Goal: Task Accomplishment & Management: Use online tool/utility

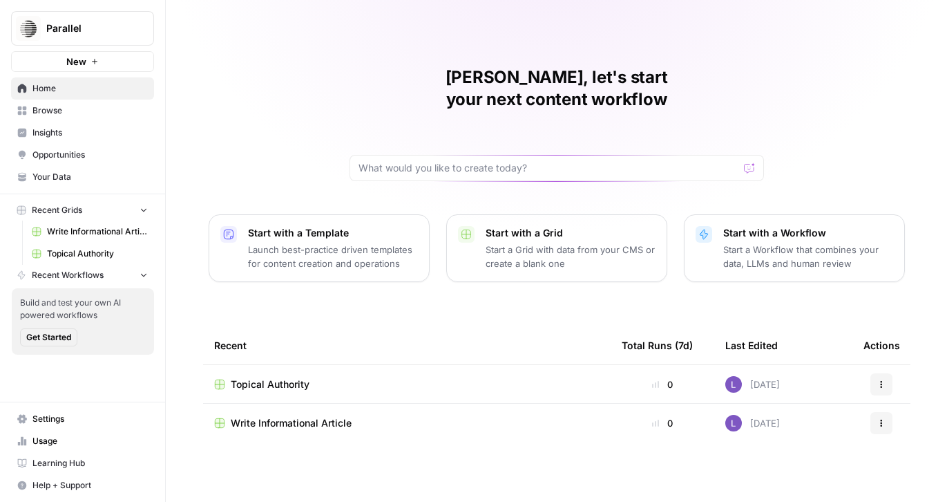
click at [131, 44] on button "Parallel" at bounding box center [82, 28] width 143 height 35
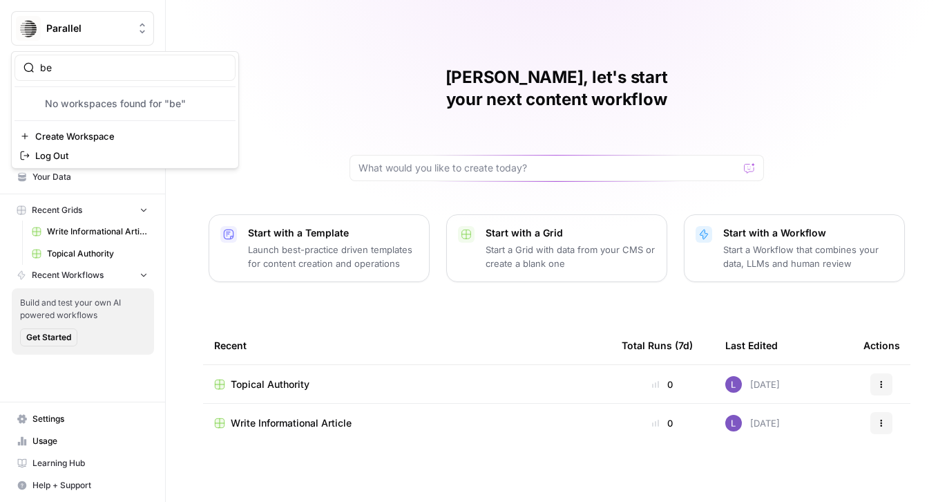
type input "b"
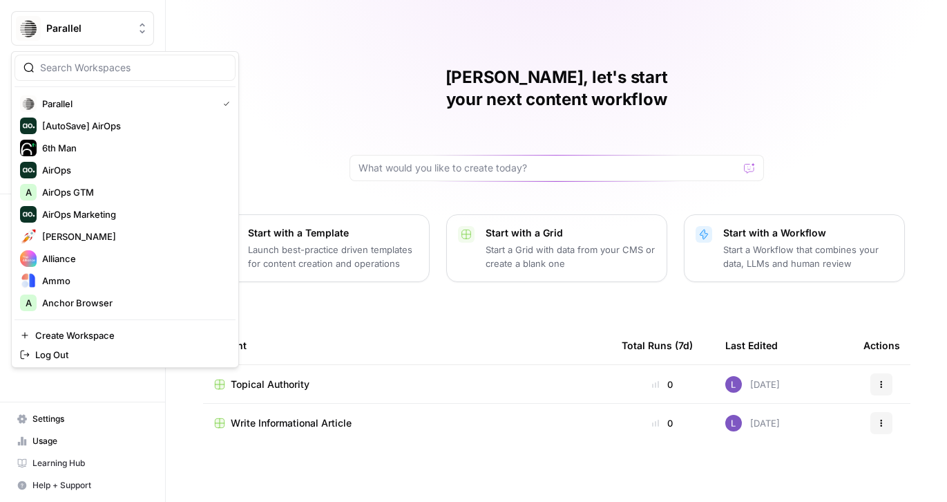
click at [118, 39] on button "Parallel" at bounding box center [82, 28] width 143 height 35
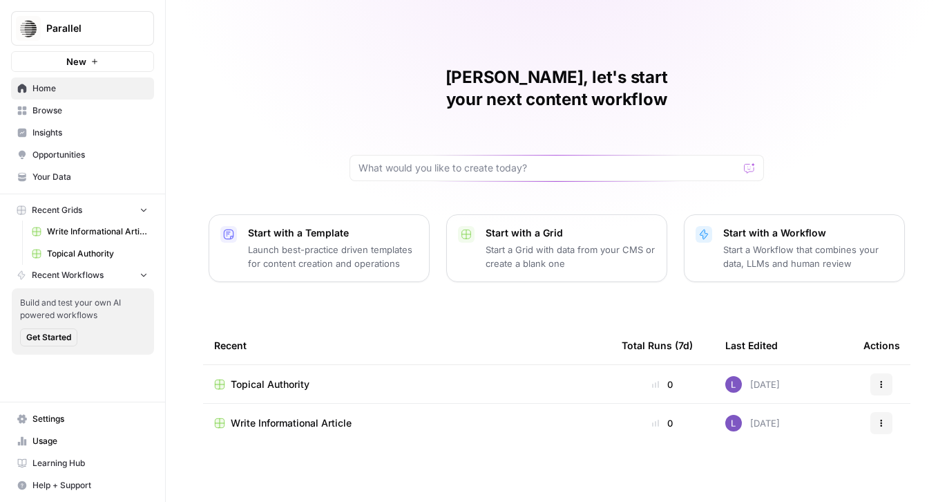
click at [116, 39] on button "Parallel" at bounding box center [82, 28] width 143 height 35
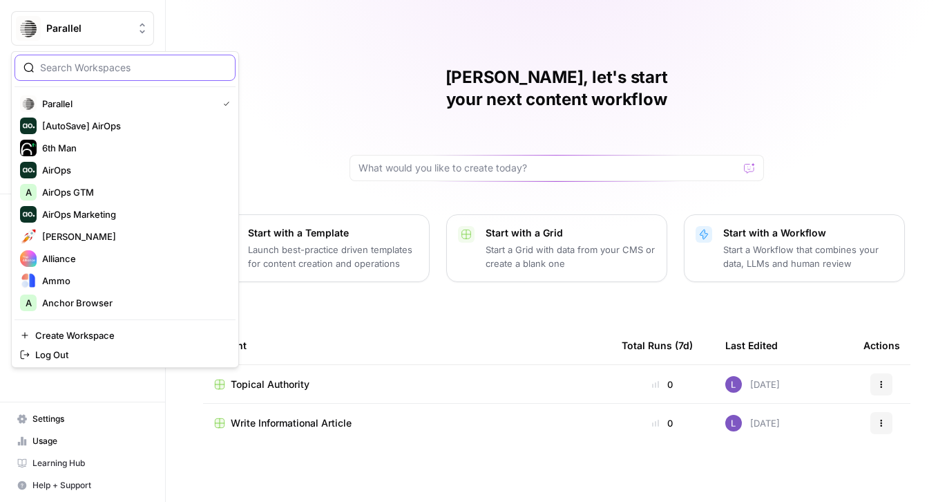
click at [117, 64] on input "search" at bounding box center [133, 68] width 187 height 14
type input "lily"
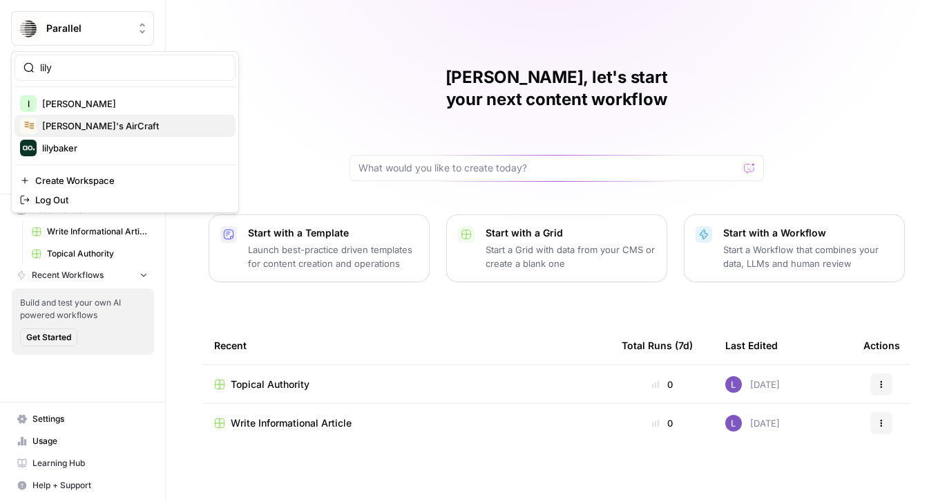
click at [97, 120] on span "[PERSON_NAME]'s AirCraft" at bounding box center [133, 126] width 182 height 14
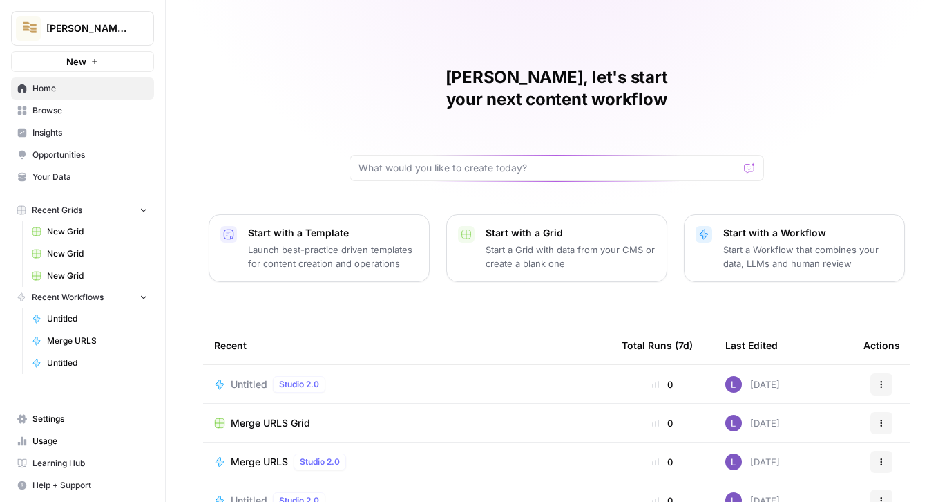
click at [84, 108] on span "Browse" at bounding box center [89, 110] width 115 height 12
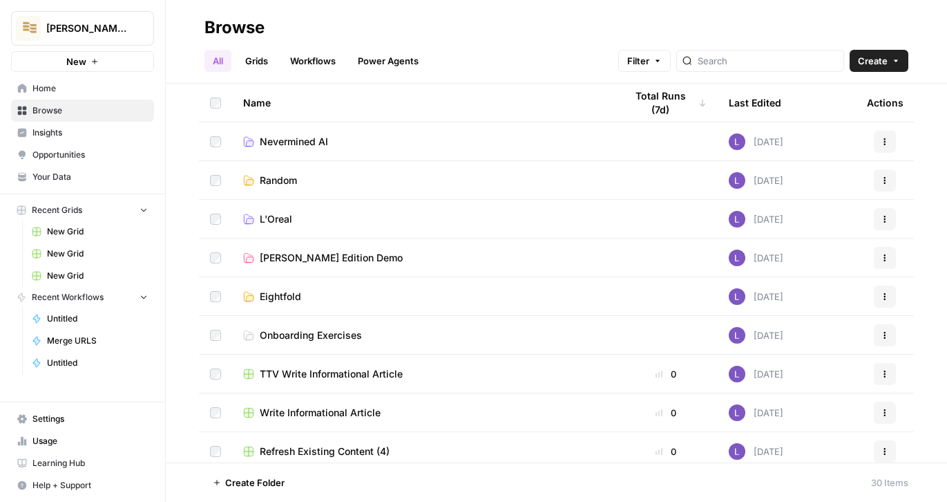
click at [87, 131] on span "Insights" at bounding box center [89, 132] width 115 height 12
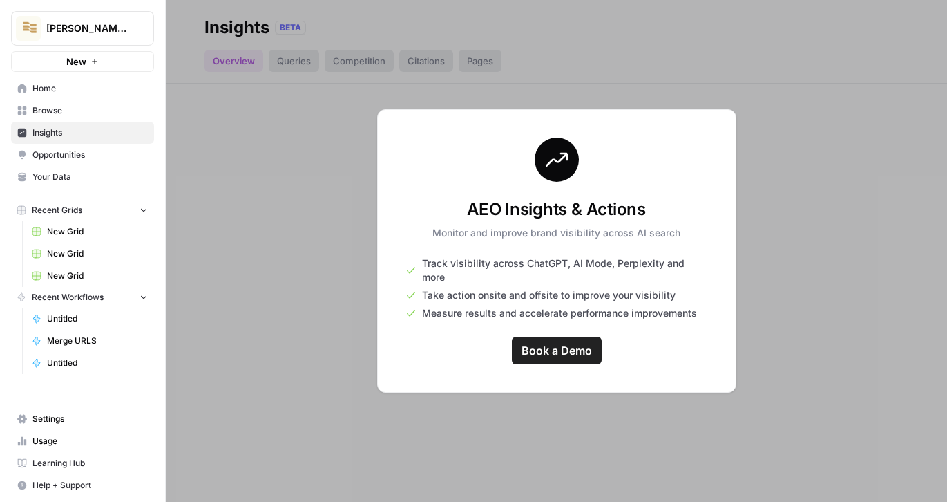
click at [96, 106] on span "Browse" at bounding box center [89, 110] width 115 height 12
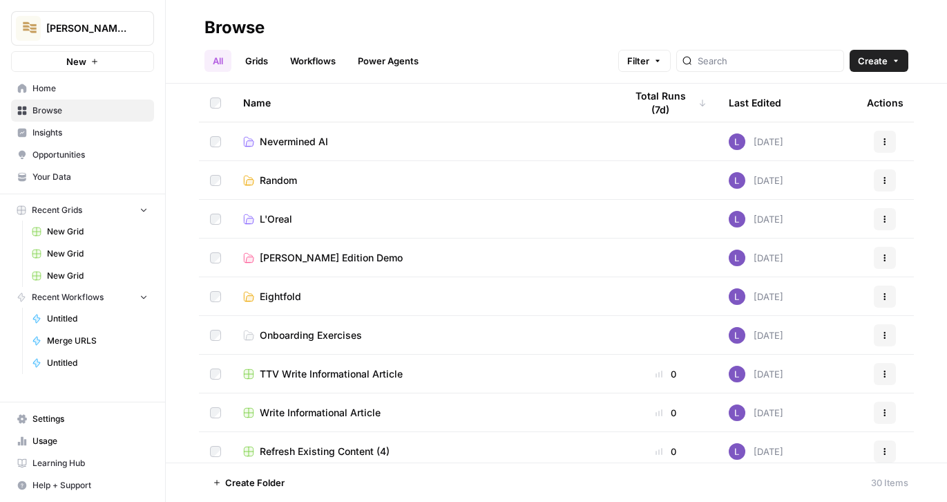
click at [412, 57] on link "Power Agents" at bounding box center [388, 61] width 77 height 22
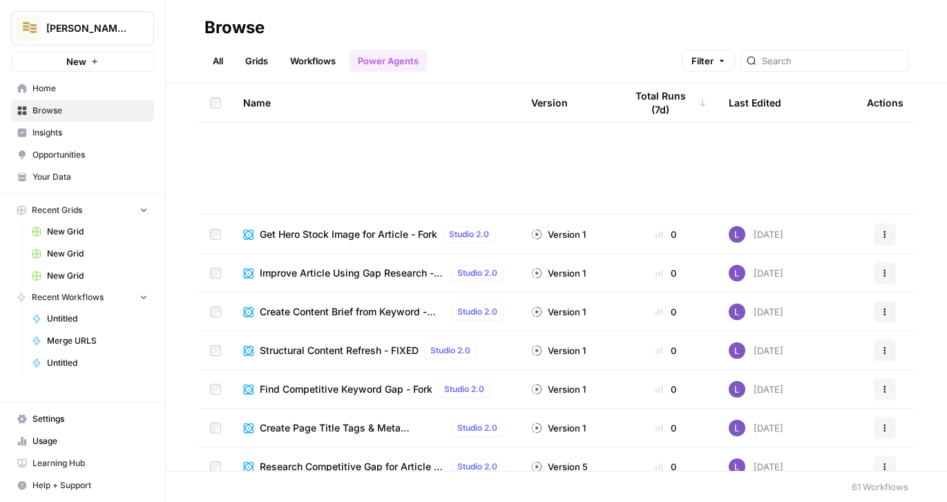
scroll to position [1077, 0]
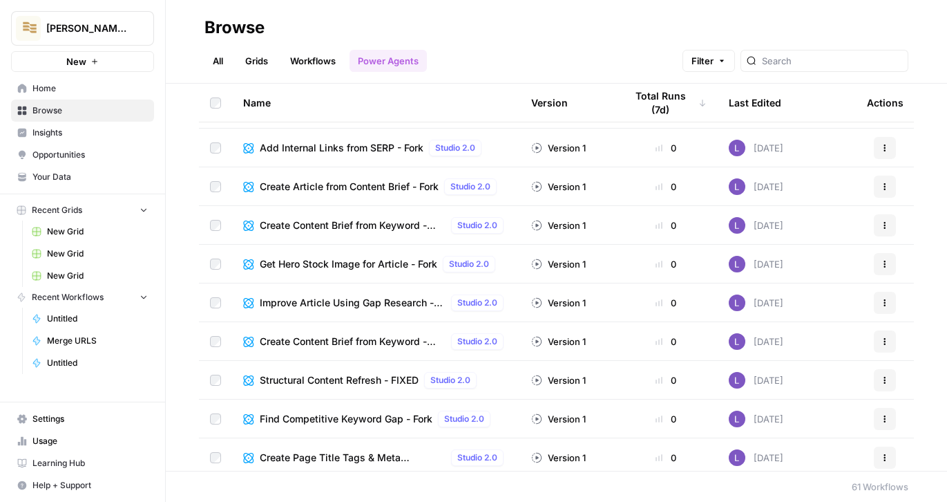
click at [338, 141] on span "Add Internal Links from SERP - Fork" at bounding box center [342, 148] width 164 height 14
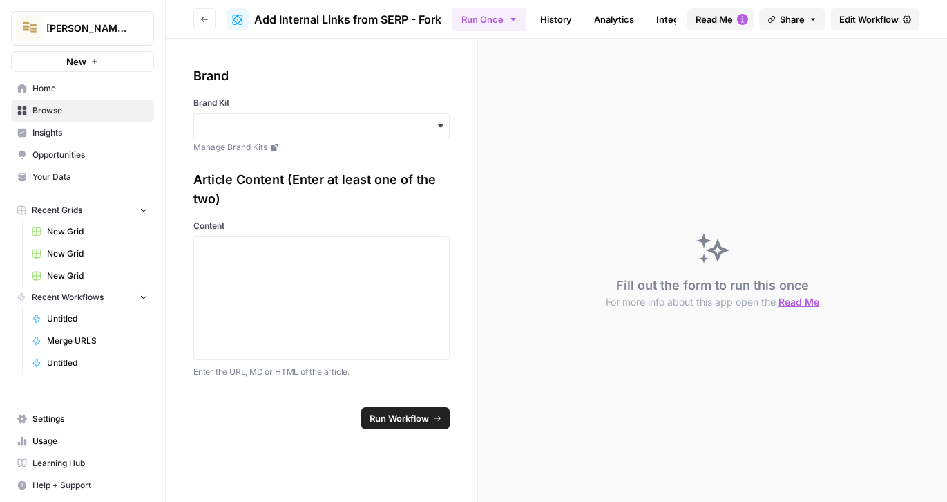
click at [904, 16] on icon at bounding box center [907, 19] width 8 height 8
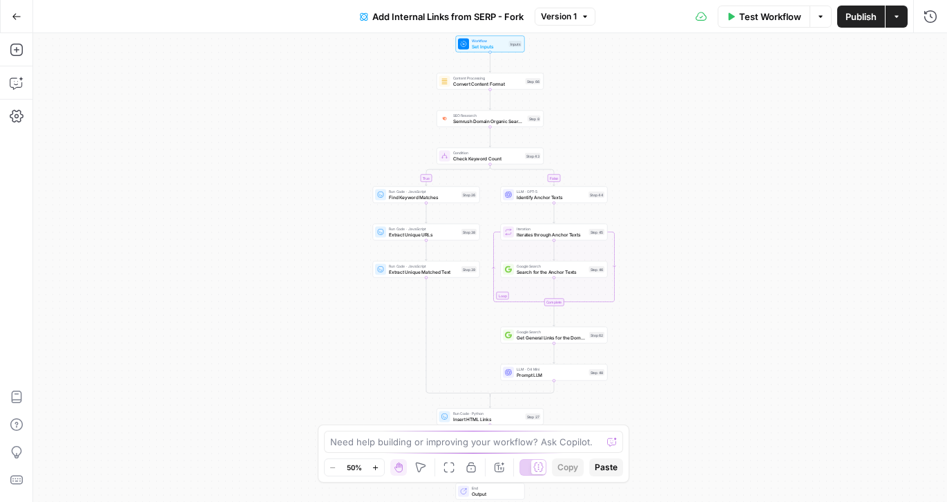
click at [921, 18] on button "Run History" at bounding box center [931, 17] width 22 height 22
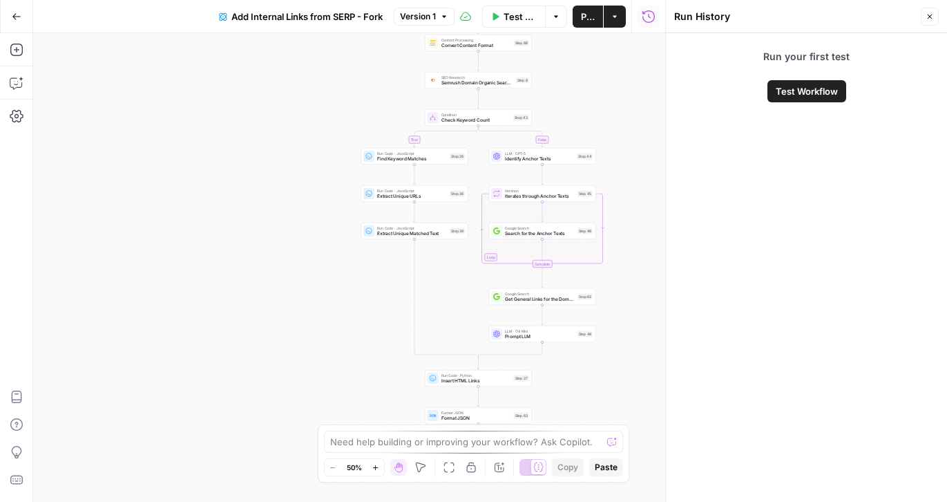
click at [17, 15] on icon "button" at bounding box center [17, 17] width 10 height 10
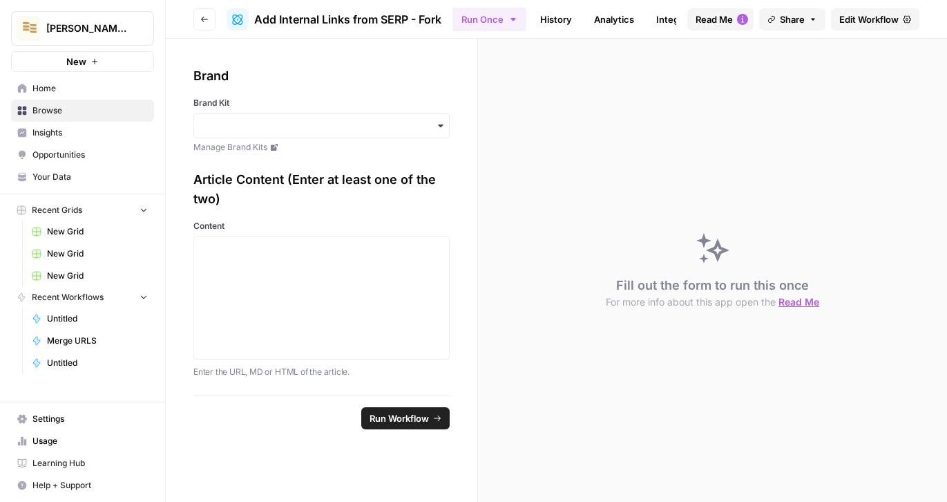
click at [201, 20] on icon "button" at bounding box center [204, 19] width 8 height 8
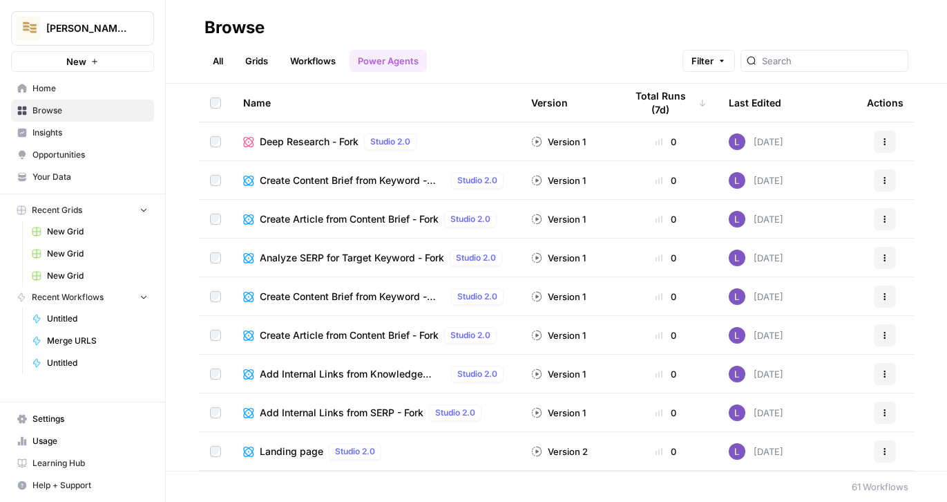
click at [265, 65] on link "Grids" at bounding box center [256, 61] width 39 height 22
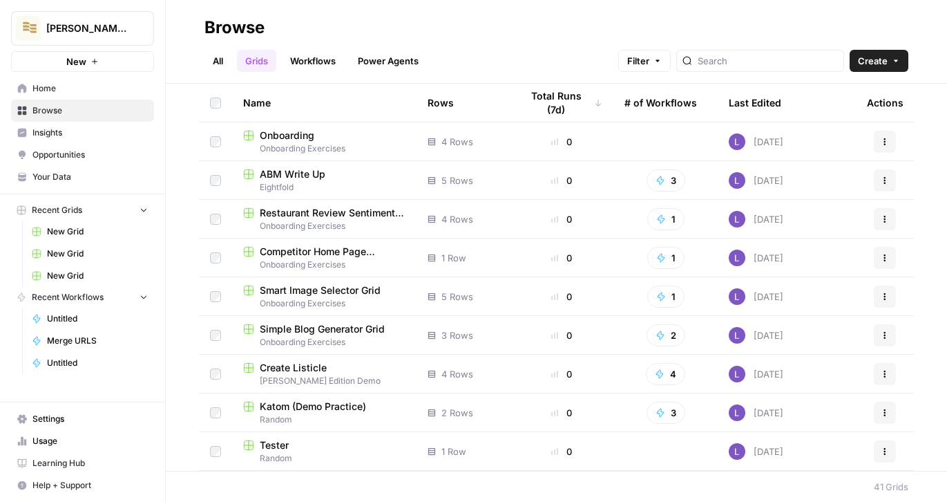
click at [293, 135] on span "Onboarding" at bounding box center [287, 136] width 55 height 14
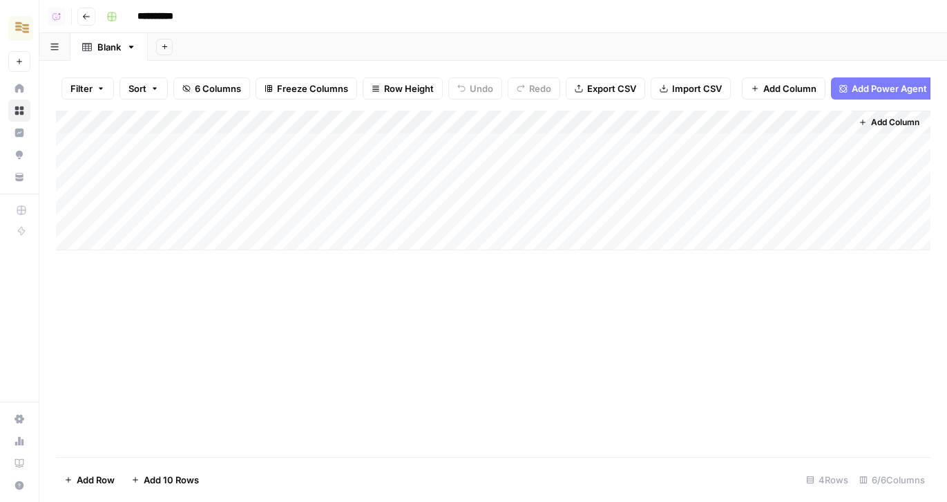
click at [869, 96] on button "Add Power Agent" at bounding box center [883, 88] width 104 height 22
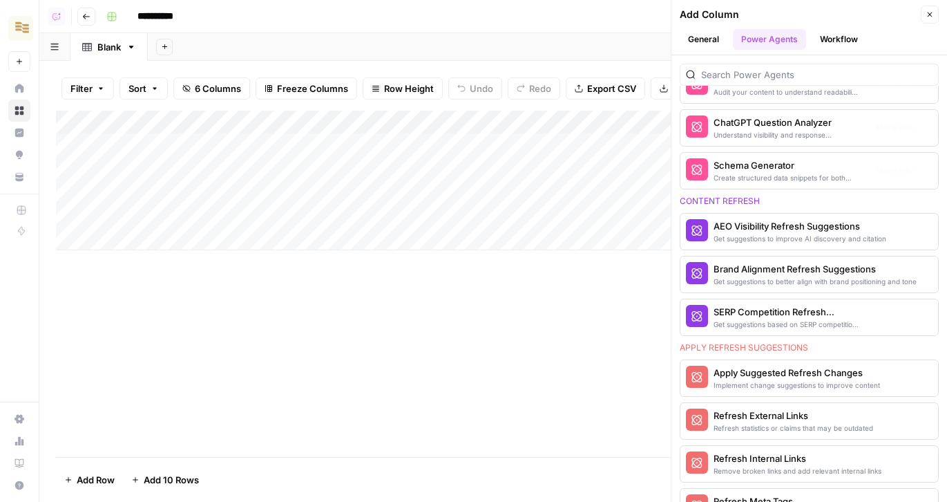
scroll to position [229, 0]
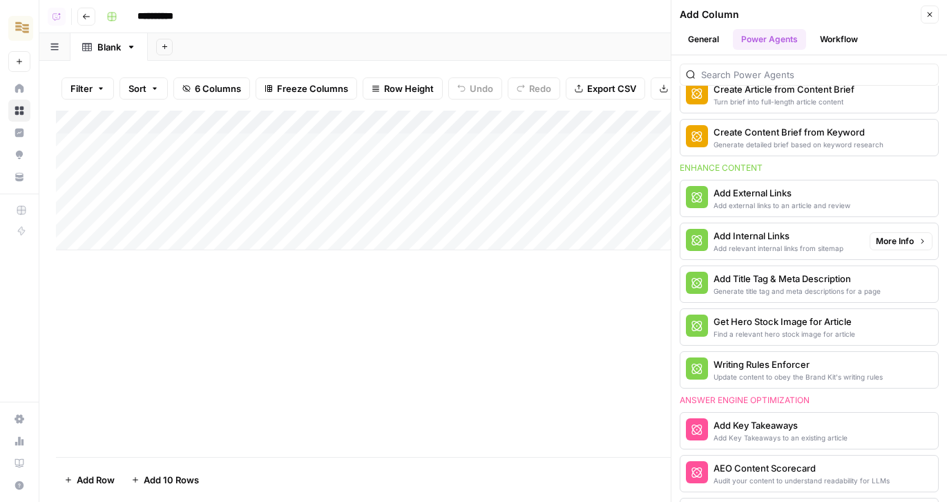
click at [907, 242] on span "More Info" at bounding box center [895, 241] width 38 height 12
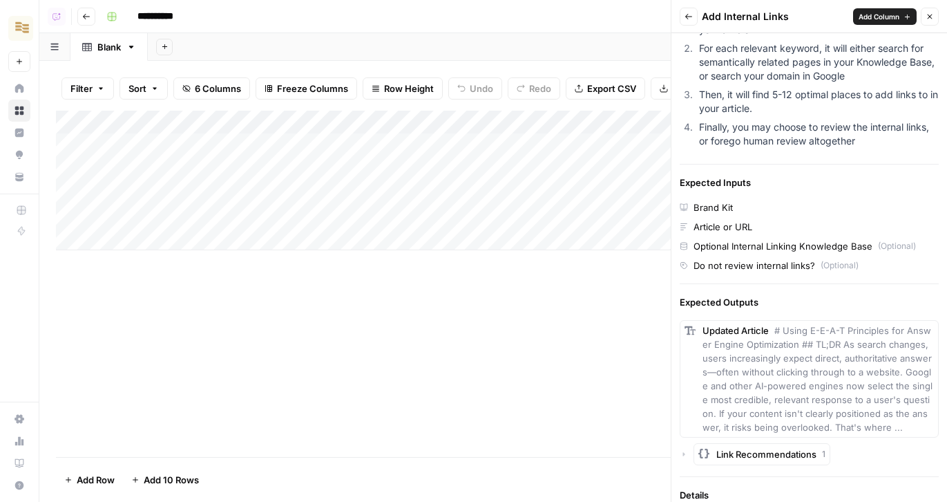
scroll to position [302, 0]
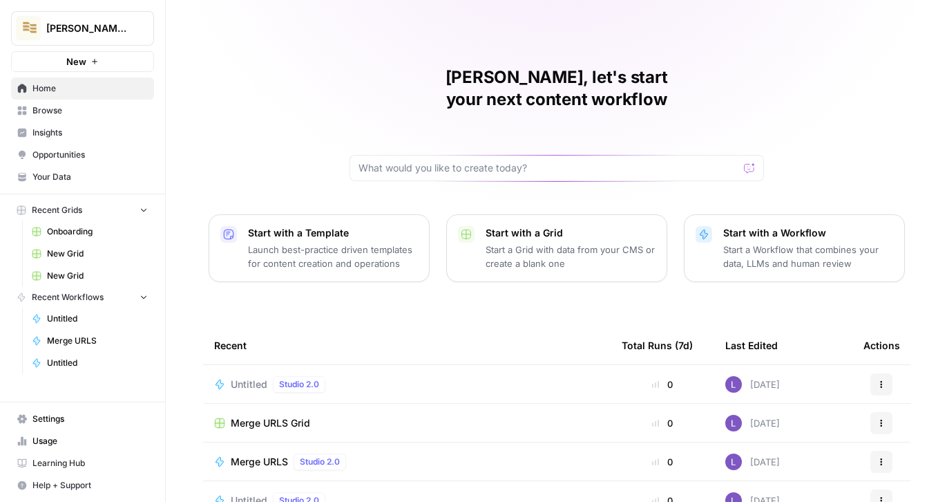
click at [104, 31] on span "[PERSON_NAME]'s AirCraft" at bounding box center [88, 28] width 84 height 14
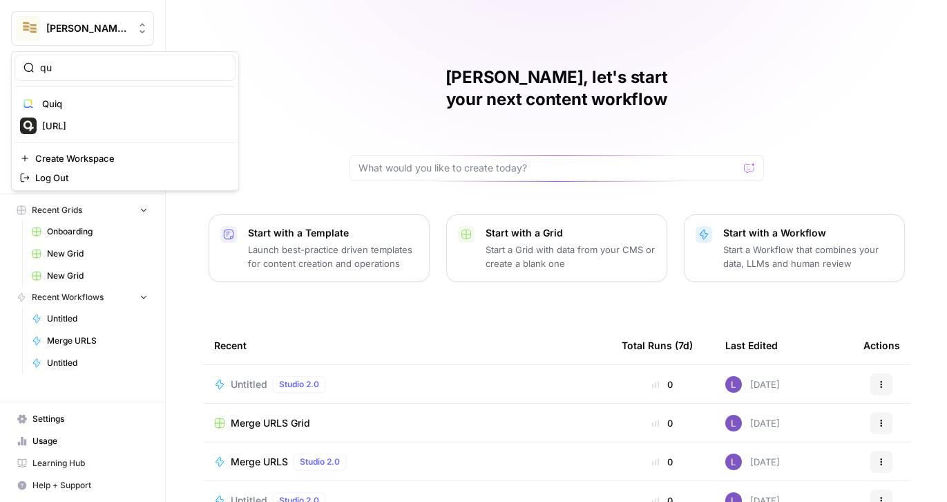
type input "qu"
click at [94, 124] on span "Quso.ai" at bounding box center [133, 126] width 182 height 14
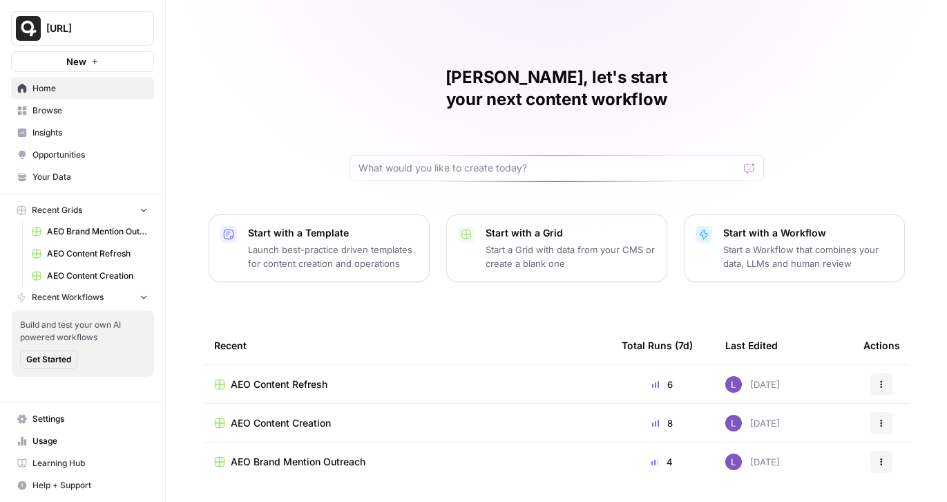
click at [301, 416] on span "AEO Content Creation" at bounding box center [281, 423] width 100 height 14
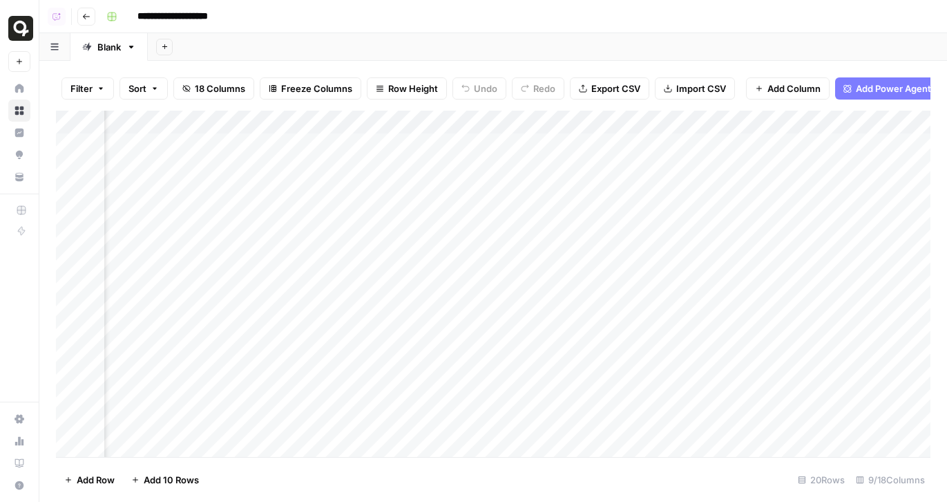
scroll to position [0, 496]
click at [647, 139] on div "Add Column" at bounding box center [493, 284] width 875 height 346
click at [641, 172] on div "Add Column" at bounding box center [493, 284] width 875 height 346
click at [640, 193] on div "Add Column" at bounding box center [493, 284] width 875 height 346
click at [641, 213] on div "Add Column" at bounding box center [493, 284] width 875 height 346
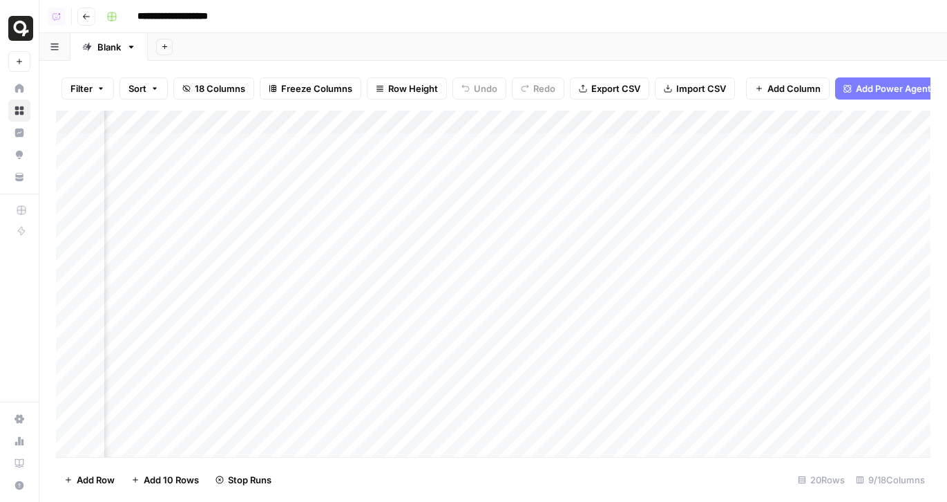
scroll to position [0, 744]
click at [395, 188] on div "Add Column" at bounding box center [493, 284] width 875 height 346
drag, startPoint x: 56, startPoint y: 305, endPoint x: 62, endPoint y: 135, distance: 170.1
click at [62, 135] on div "Add Column" at bounding box center [493, 284] width 875 height 346
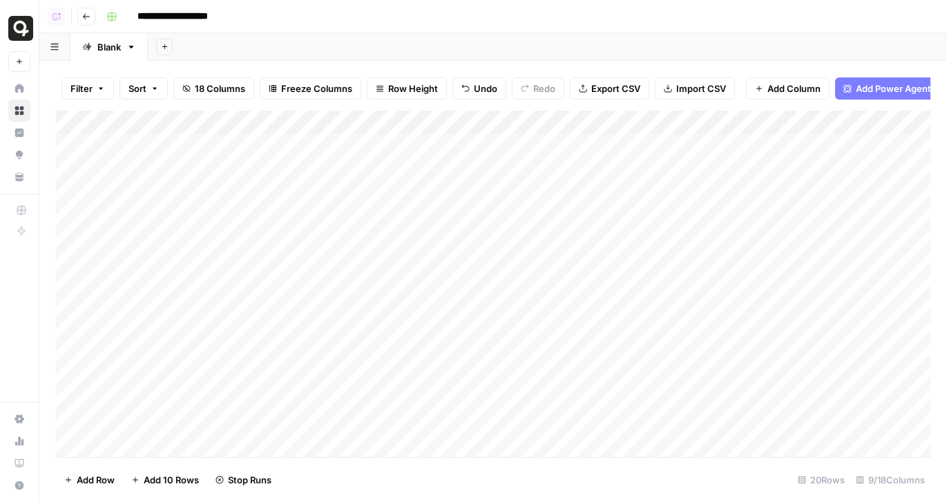
scroll to position [0, 0]
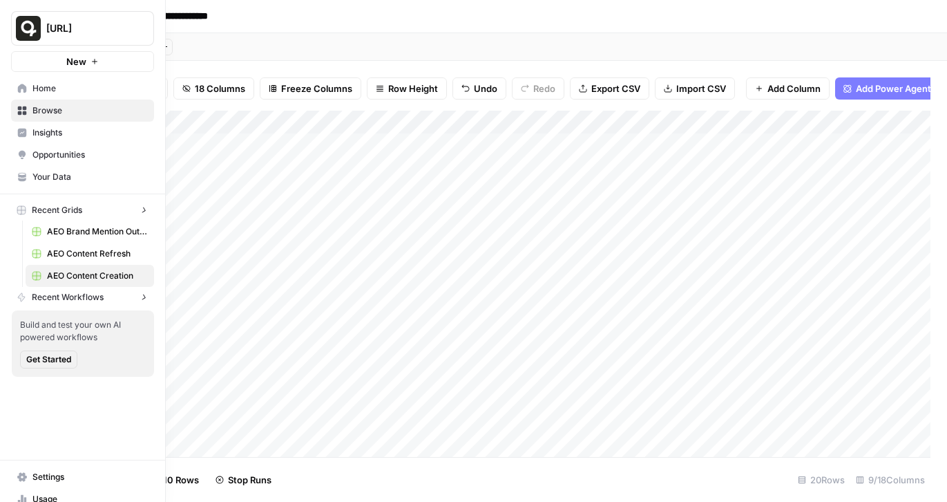
click at [15, 93] on link "Home" at bounding box center [82, 88] width 143 height 22
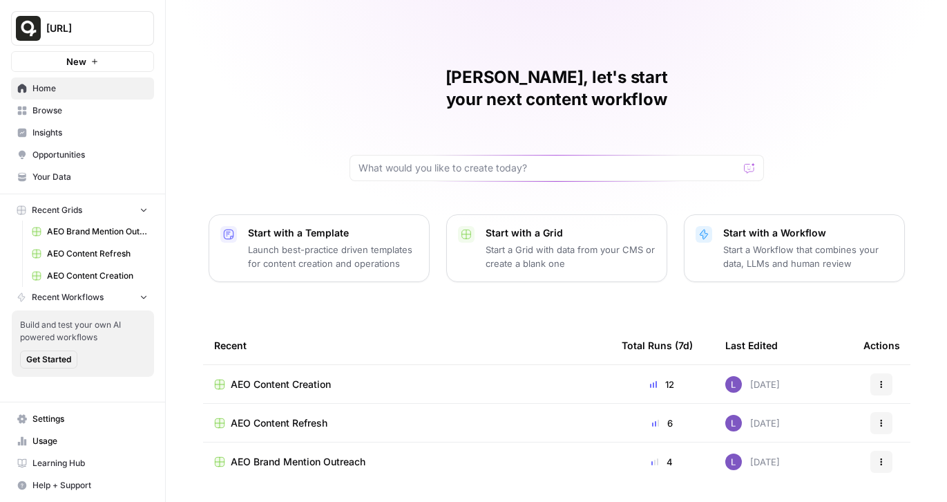
click at [307, 416] on span "AEO Content Refresh" at bounding box center [279, 423] width 97 height 14
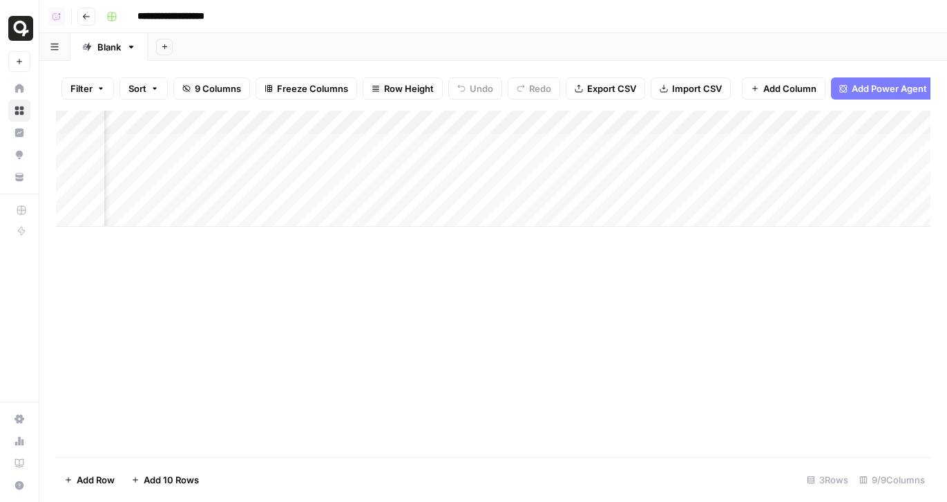
scroll to position [0, 450]
click at [770, 143] on div "Add Column" at bounding box center [493, 169] width 875 height 116
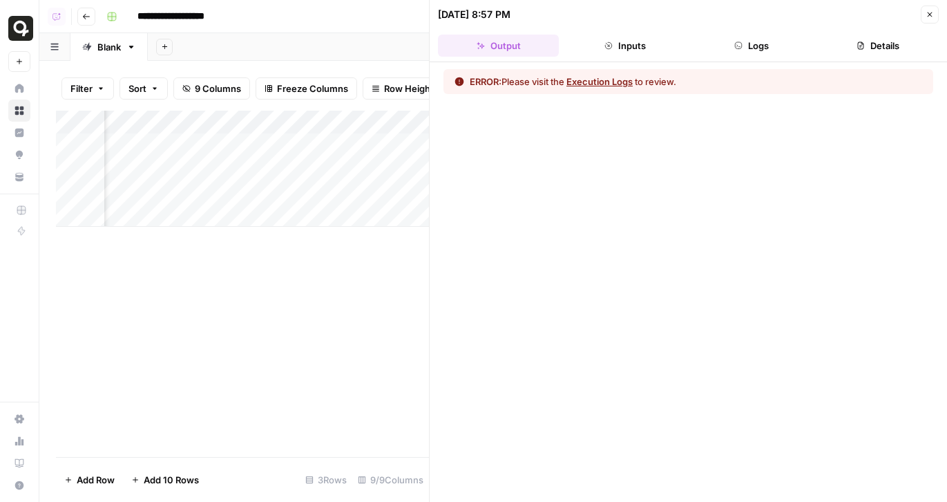
click at [613, 79] on button "Execution Logs" at bounding box center [600, 82] width 66 height 14
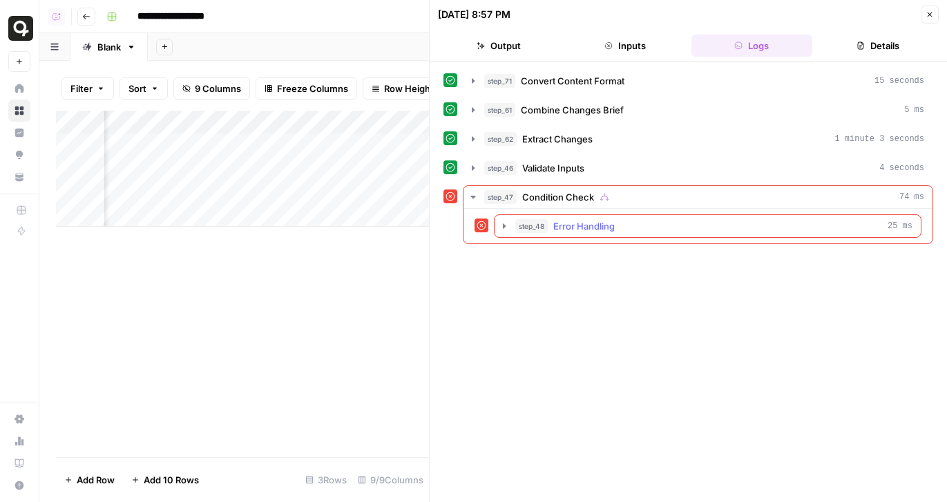
click at [643, 216] on button "step_48 Error Handling 25 ms" at bounding box center [708, 226] width 426 height 22
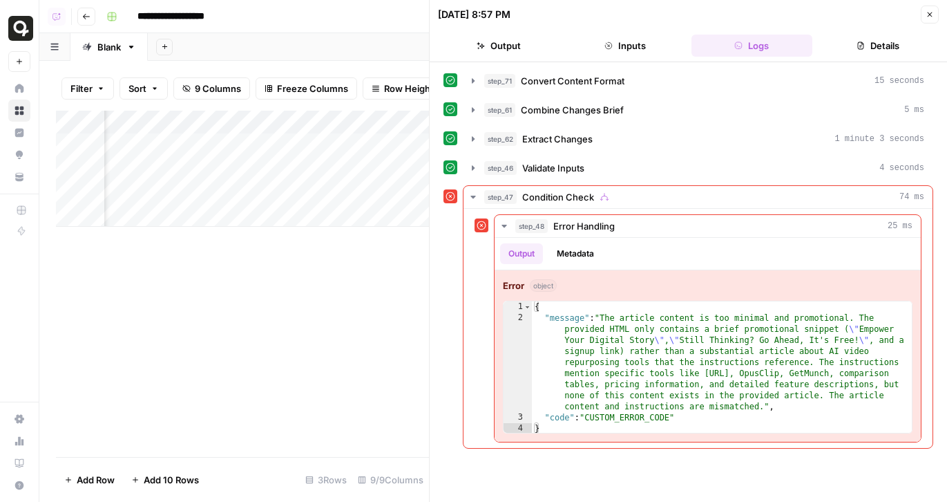
click at [934, 21] on button "Close" at bounding box center [930, 15] width 18 height 18
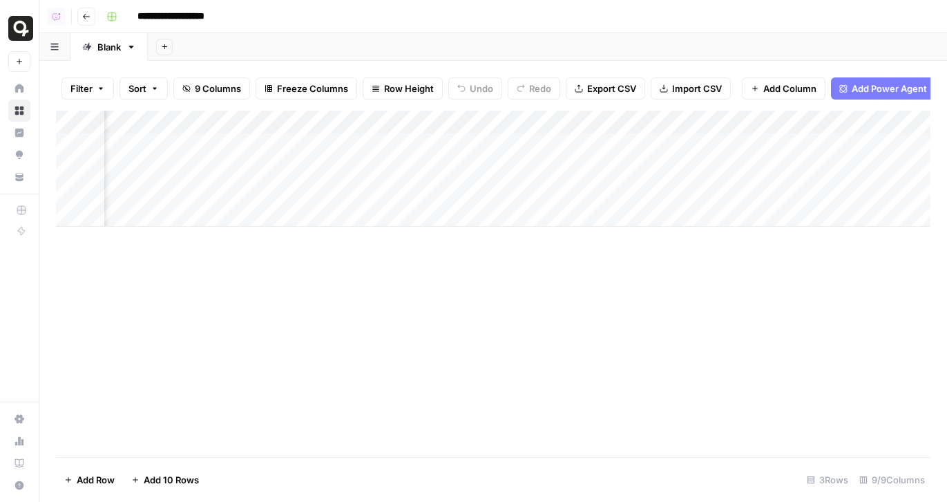
click at [772, 168] on div "Add Column" at bounding box center [493, 169] width 875 height 116
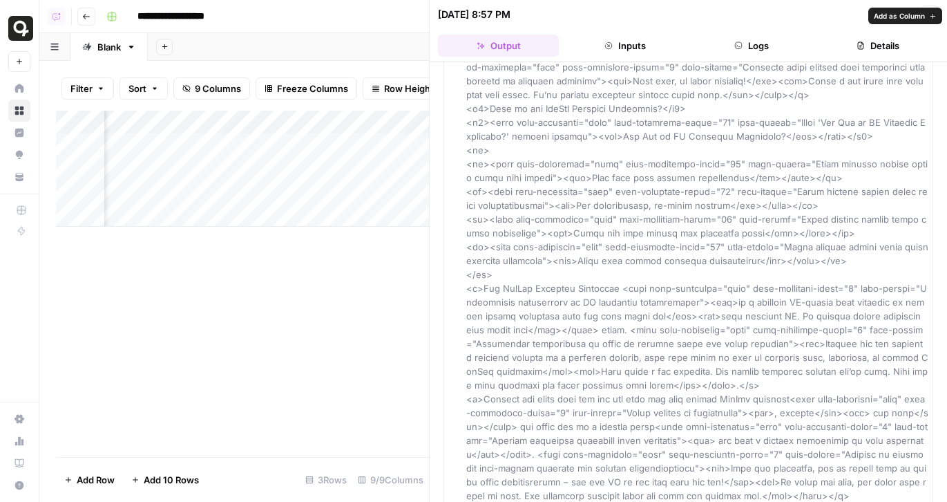
scroll to position [245, 0]
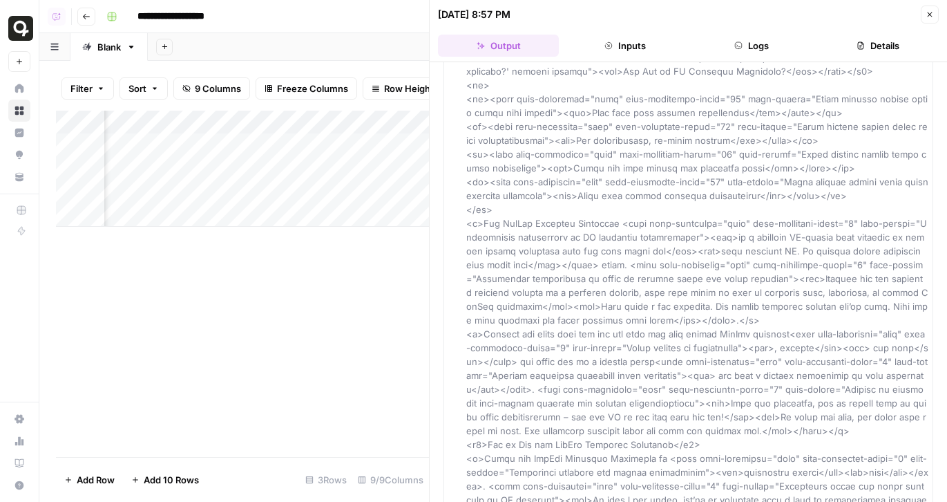
click at [933, 22] on button "Close" at bounding box center [930, 15] width 18 height 18
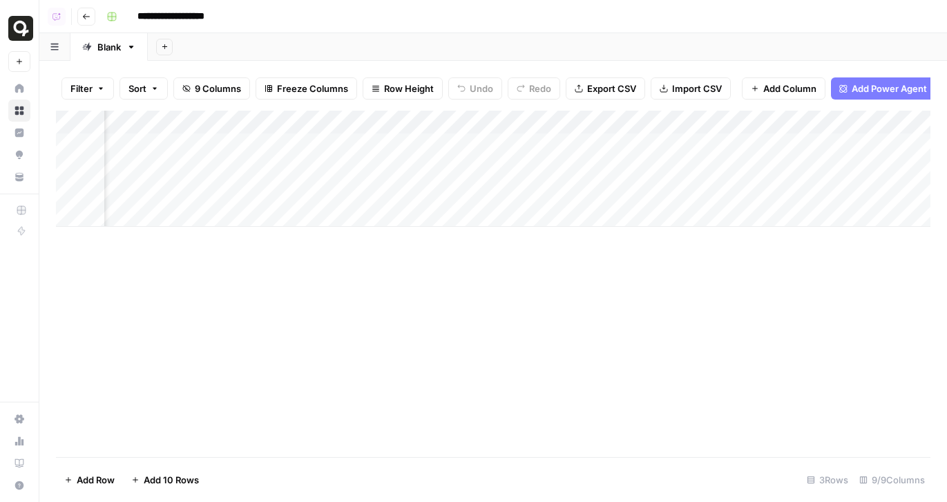
scroll to position [0, 724]
click at [640, 165] on div "Add Column" at bounding box center [493, 169] width 875 height 116
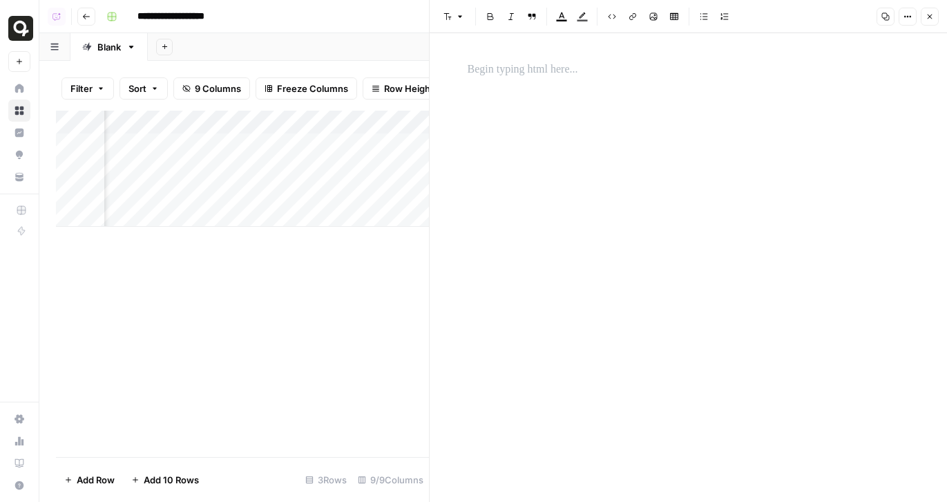
click at [924, 17] on button "Close" at bounding box center [930, 17] width 18 height 18
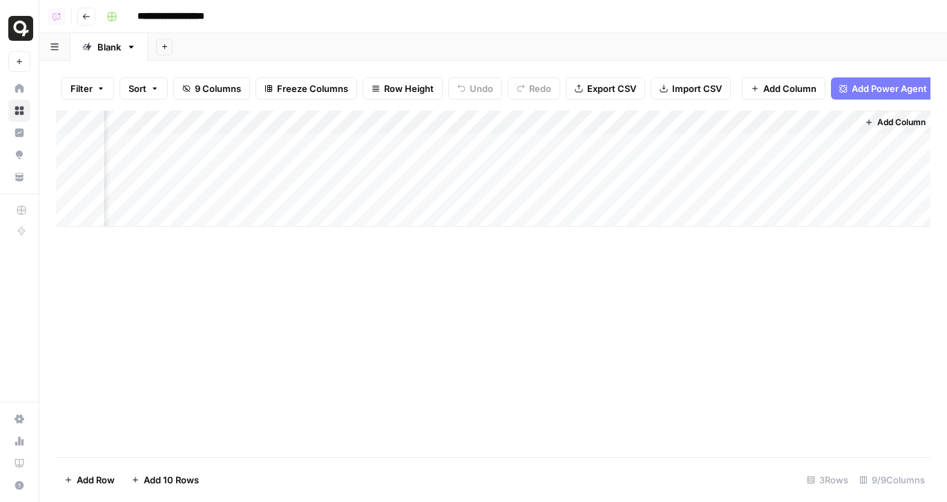
scroll to position [0, 774]
click at [591, 122] on div "Add Column" at bounding box center [493, 169] width 875 height 116
click at [511, 237] on span "Hide Column" at bounding box center [567, 238] width 121 height 14
click at [820, 194] on div "Add Column" at bounding box center [493, 169] width 875 height 116
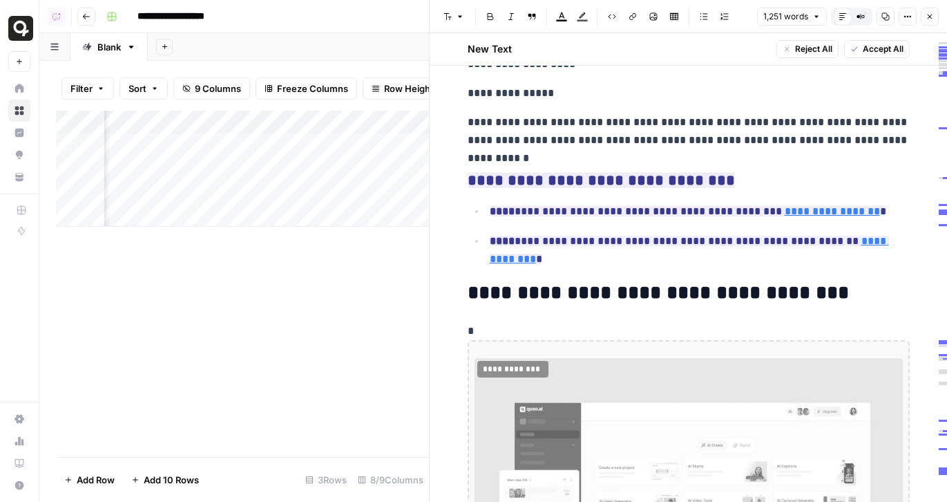
scroll to position [9633, 0]
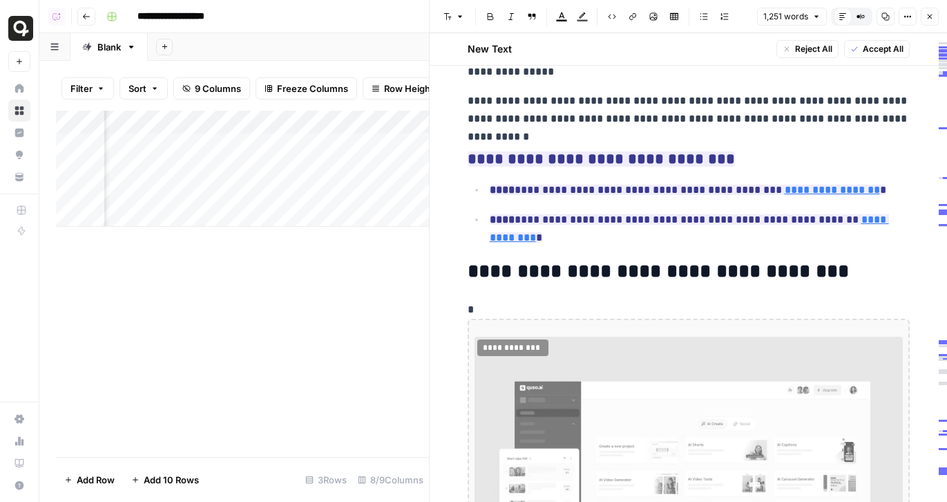
click at [933, 9] on button "Close" at bounding box center [930, 17] width 18 height 18
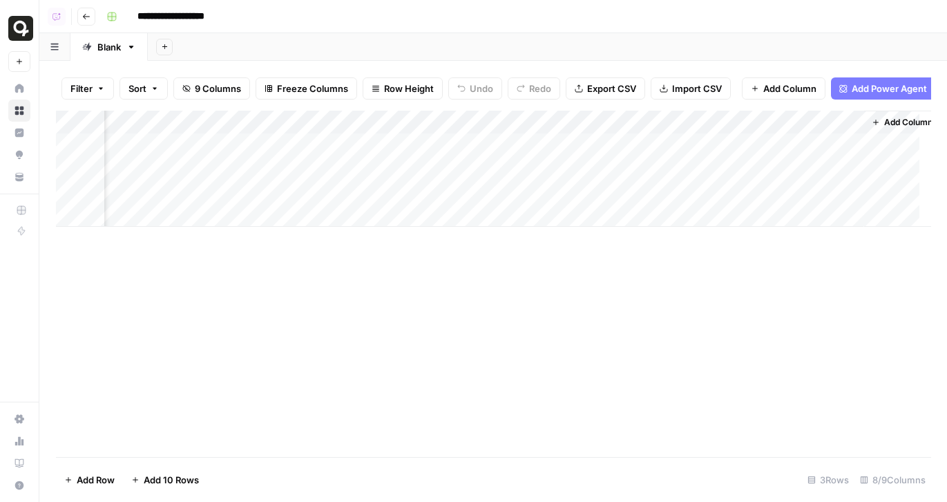
scroll to position [0, 633]
click at [842, 168] on div "Add Column" at bounding box center [493, 169] width 875 height 116
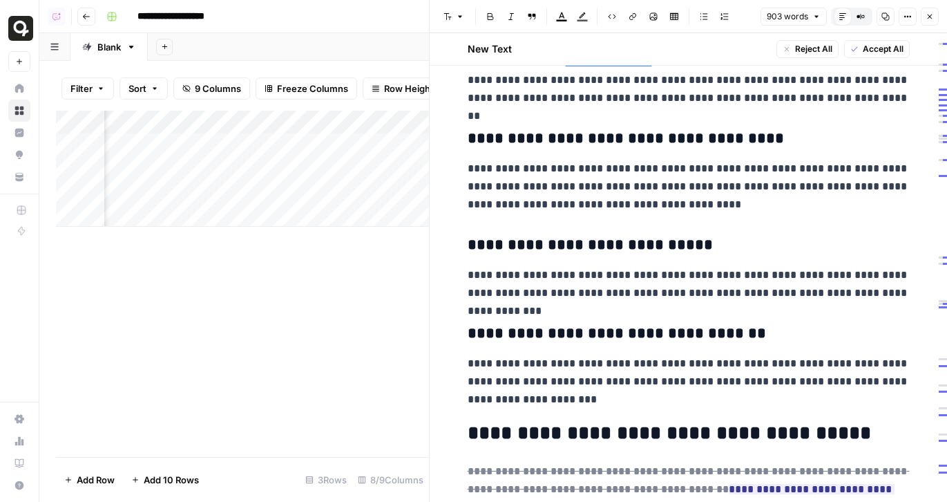
scroll to position [1494, 0]
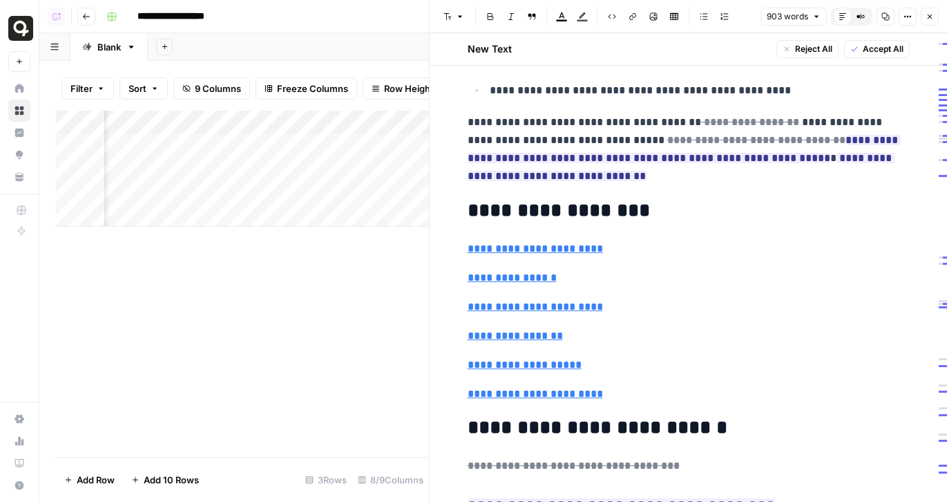
click at [931, 26] on header "Font style Bold Italic Block quote Text color Highlight color Code block Link I…" at bounding box center [689, 16] width 518 height 33
click at [931, 8] on button "Close" at bounding box center [930, 17] width 18 height 18
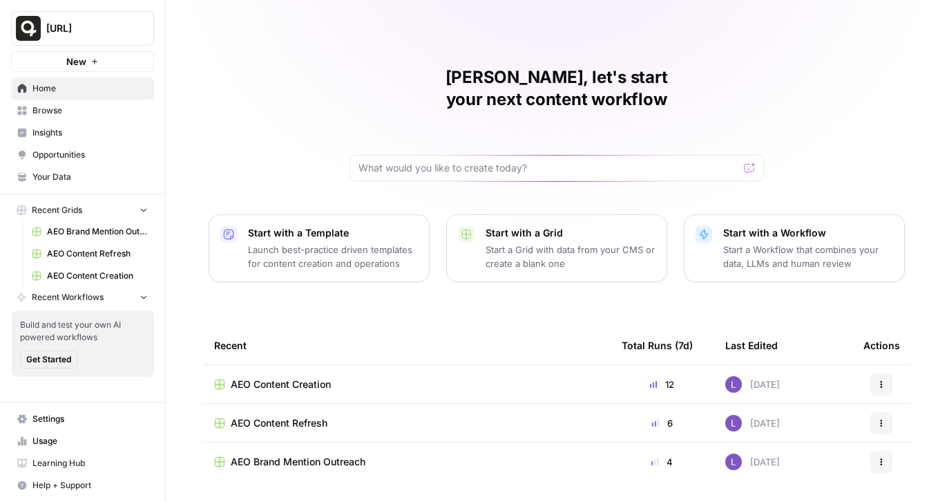
click at [304, 416] on span "AEO Content Refresh" at bounding box center [279, 423] width 97 height 14
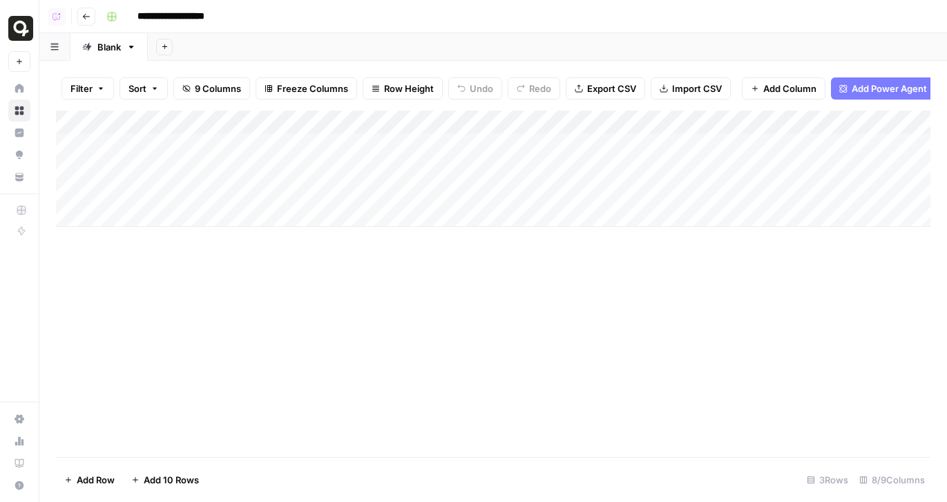
drag, startPoint x: 59, startPoint y: 169, endPoint x: 59, endPoint y: 150, distance: 19.3
click at [59, 150] on div "Add Column" at bounding box center [493, 169] width 875 height 116
drag, startPoint x: 61, startPoint y: 193, endPoint x: 61, endPoint y: 167, distance: 26.3
click at [61, 167] on div "Add Column" at bounding box center [493, 169] width 875 height 116
click at [164, 350] on div "Add Column" at bounding box center [493, 284] width 875 height 346
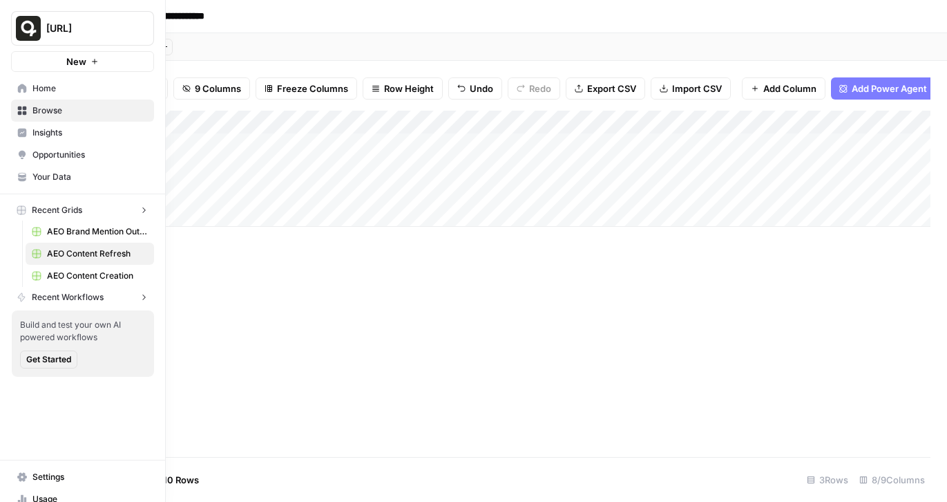
click at [12, 86] on link "Home" at bounding box center [82, 88] width 143 height 22
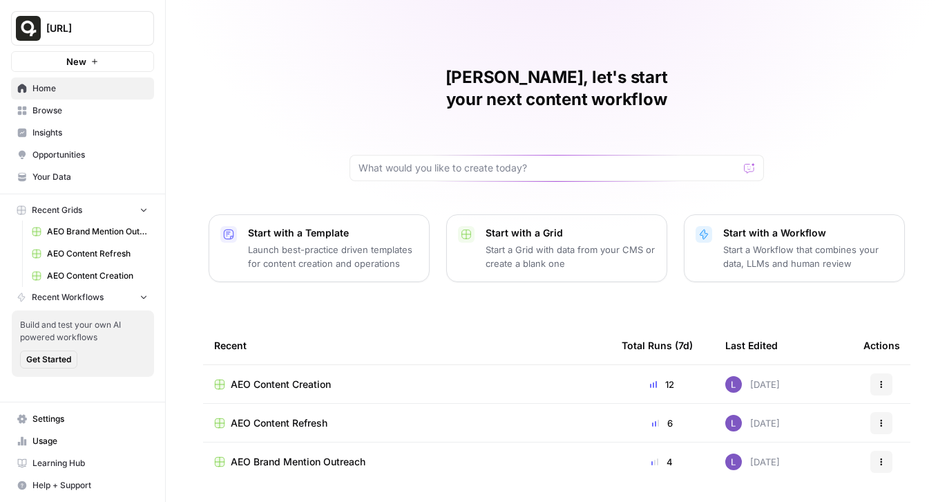
click at [73, 113] on span "Browse" at bounding box center [89, 110] width 115 height 12
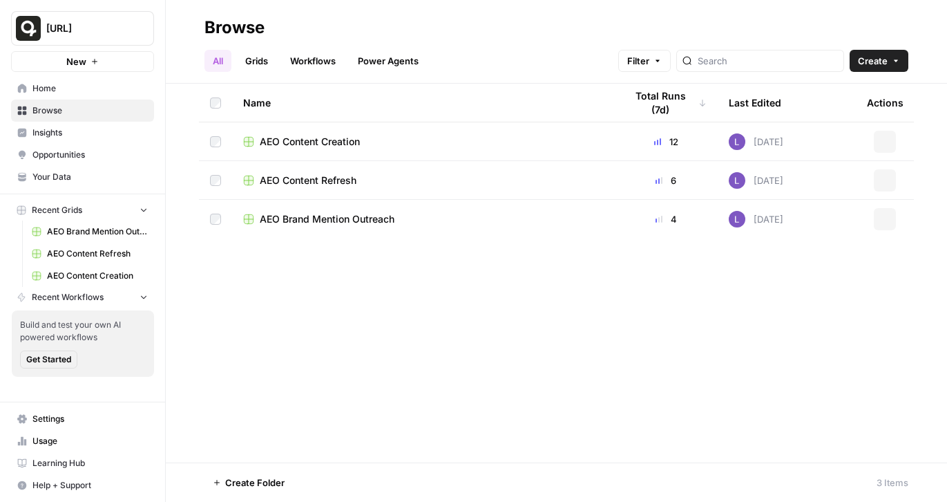
click at [84, 135] on span "Insights" at bounding box center [89, 132] width 115 height 12
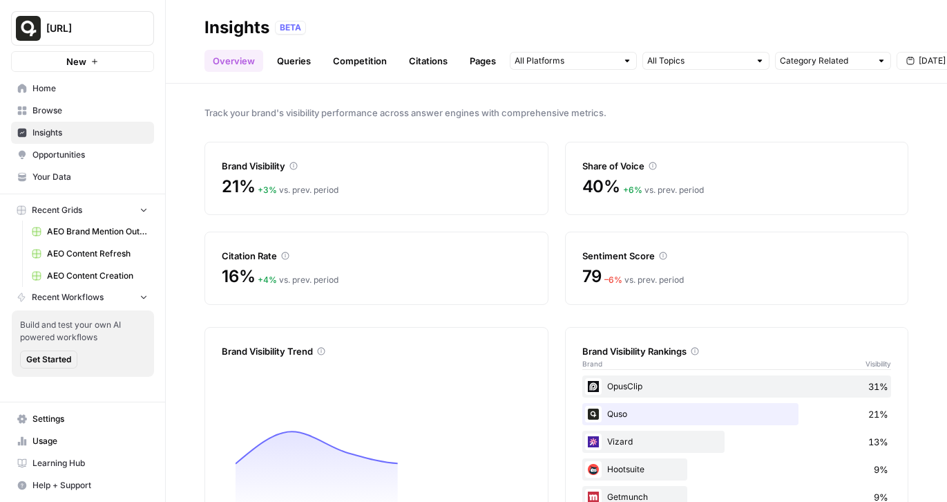
click at [120, 142] on link "Insights" at bounding box center [82, 133] width 143 height 22
click at [120, 150] on span "Opportunities" at bounding box center [89, 155] width 115 height 12
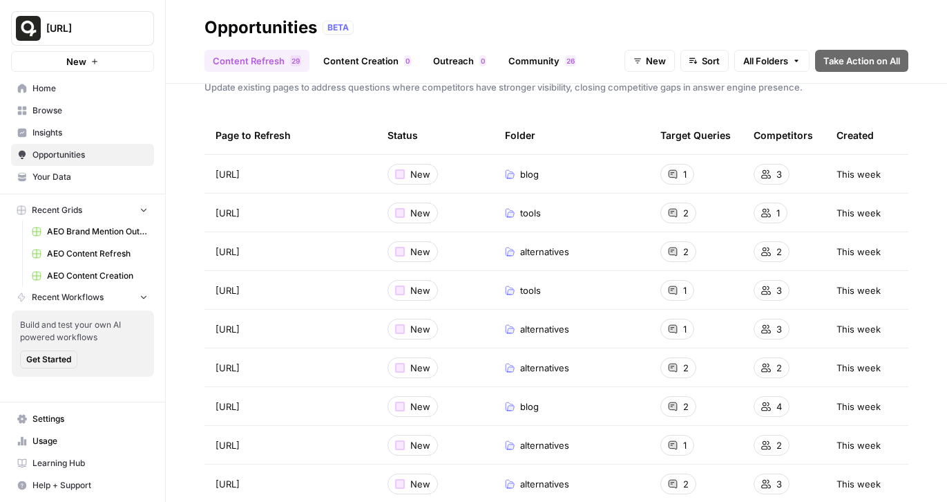
scroll to position [28, 0]
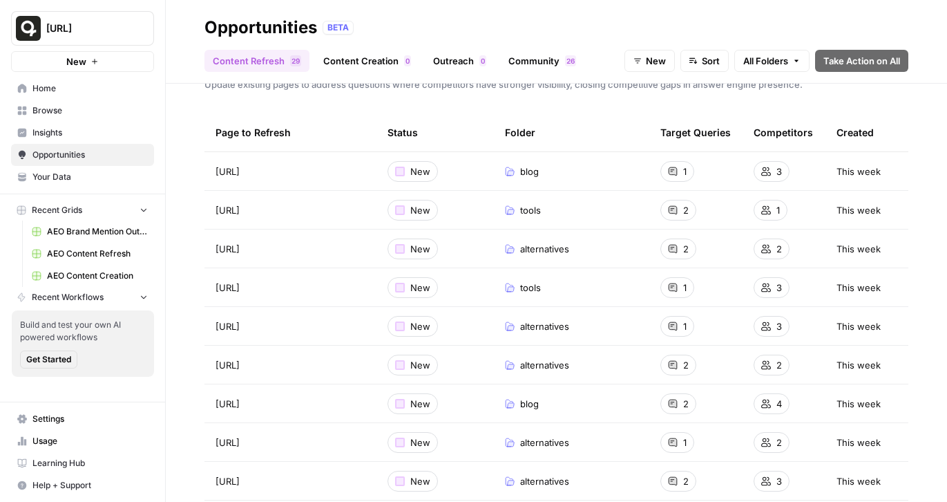
click at [666, 62] on button "New" at bounding box center [650, 61] width 50 height 22
click at [671, 148] on span "Archived" at bounding box center [677, 151] width 55 height 14
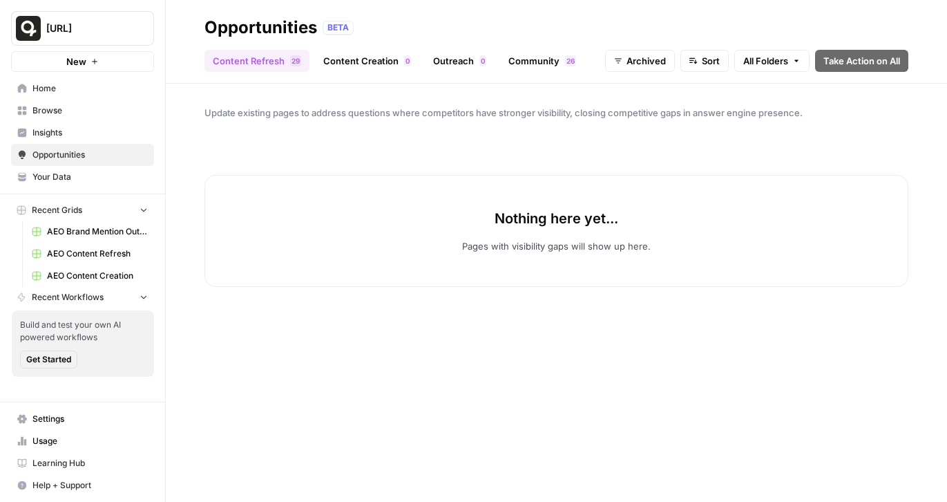
click at [652, 50] on button "Archived" at bounding box center [640, 61] width 70 height 22
click at [665, 124] on button "In Progress" at bounding box center [653, 131] width 87 height 19
click at [647, 68] on button "In Progress" at bounding box center [635, 61] width 79 height 22
click at [647, 104] on button "New" at bounding box center [643, 112] width 87 height 19
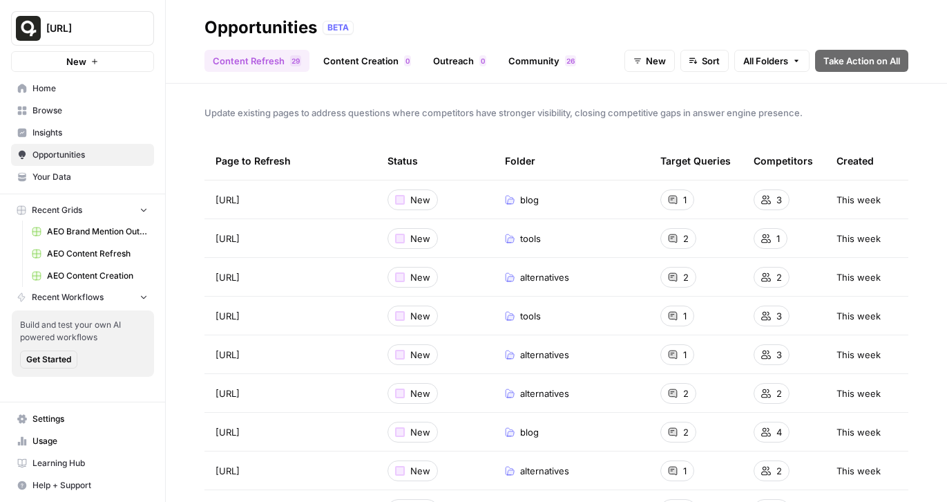
scroll to position [93, 0]
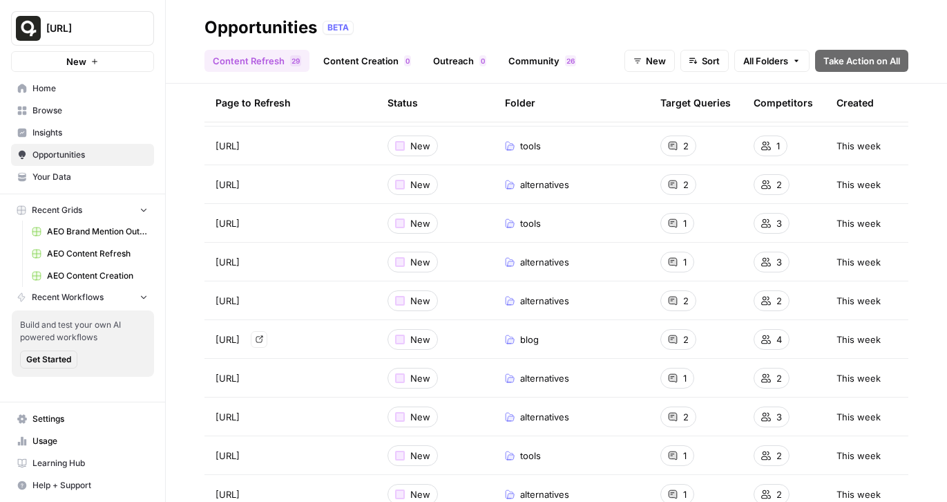
click at [346, 343] on div "https://quso.ai/blog/content-repurposing-tools Go to page" at bounding box center [291, 339] width 150 height 17
click at [263, 341] on icon "Go to page https://quso.ai/blog/content-repurposing-tools" at bounding box center [260, 339] width 8 height 8
click at [83, 110] on span "Browse" at bounding box center [89, 110] width 115 height 12
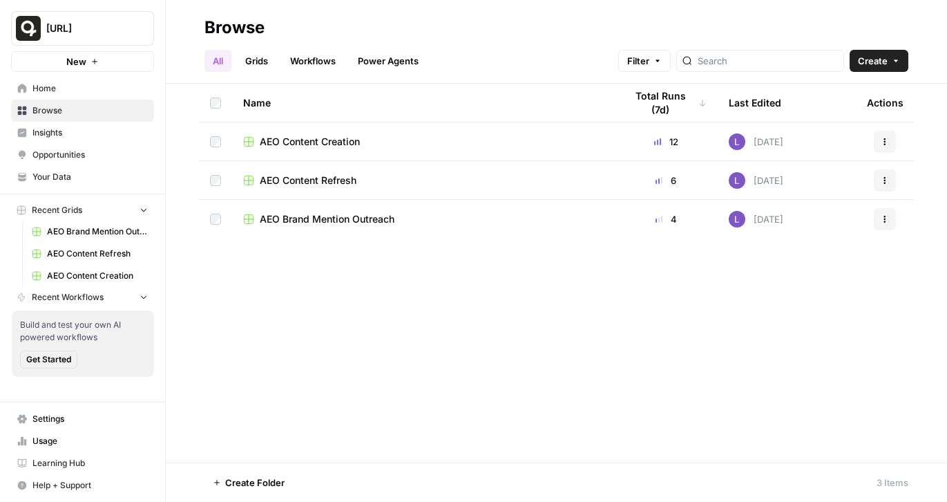
click at [296, 185] on span "AEO Content Refresh" at bounding box center [308, 180] width 97 height 14
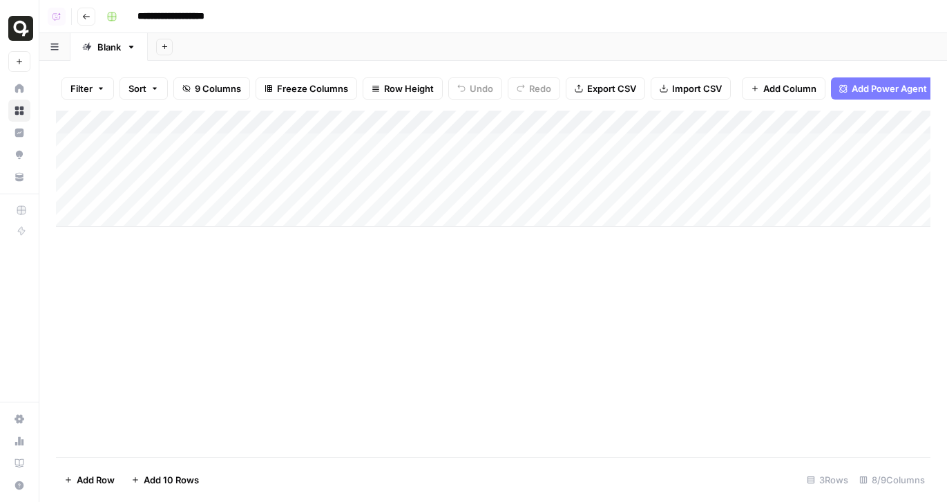
click at [206, 205] on div "Add Column" at bounding box center [493, 169] width 875 height 116
click at [207, 216] on textarea at bounding box center [214, 216] width 221 height 19
type textarea "**********"
click at [377, 207] on div "Add Column" at bounding box center [493, 181] width 875 height 140
click at [243, 210] on div "Add Column" at bounding box center [493, 181] width 875 height 140
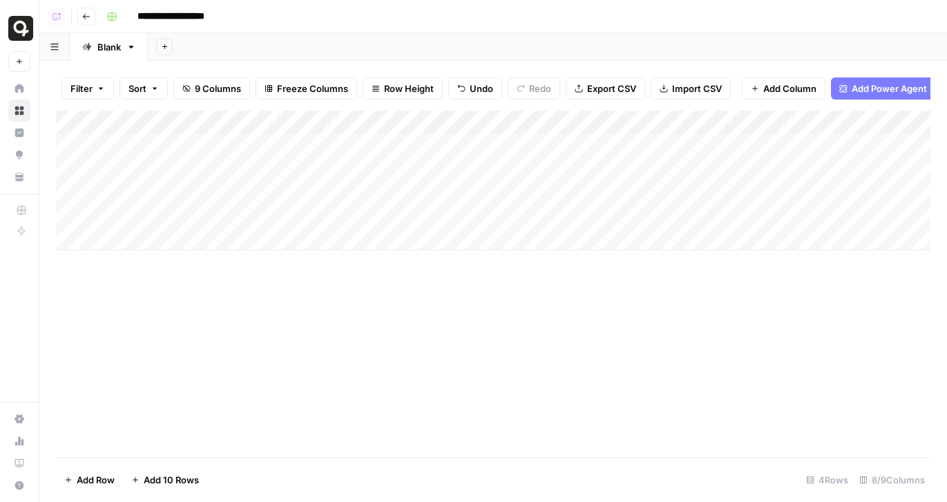
click at [243, 210] on div "Add Column" at bounding box center [493, 181] width 875 height 140
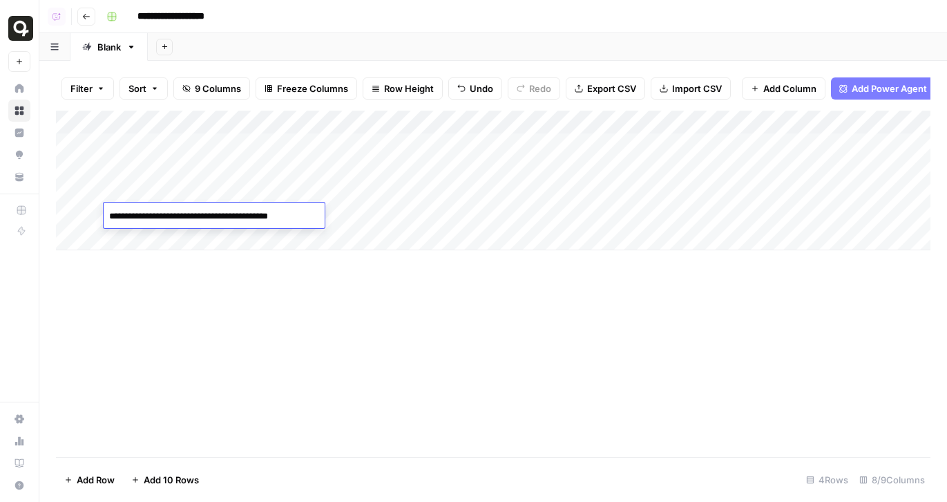
click at [243, 210] on textarea "**********" at bounding box center [214, 216] width 221 height 19
type textarea "*"
type textarea "****"
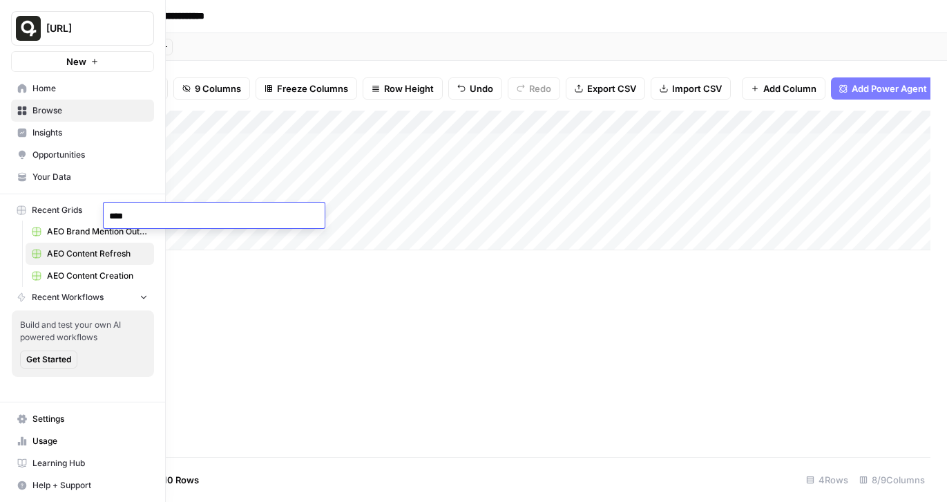
click at [51, 153] on span "Opportunities" at bounding box center [89, 155] width 115 height 12
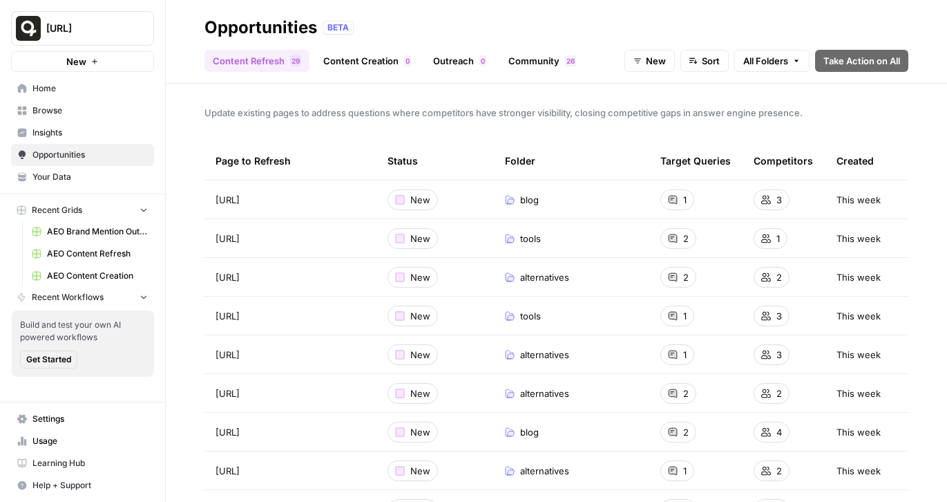
scroll to position [86, 0]
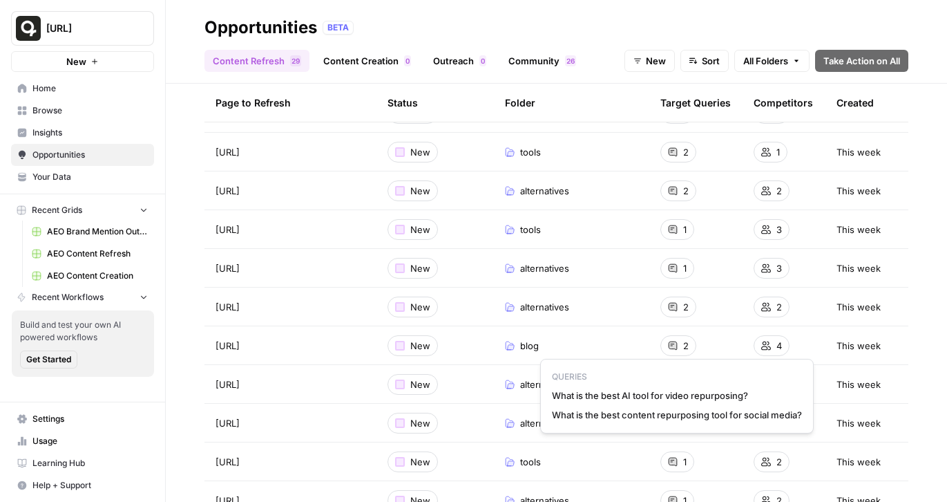
drag, startPoint x: 766, startPoint y: 392, endPoint x: 532, endPoint y: 392, distance: 234.2
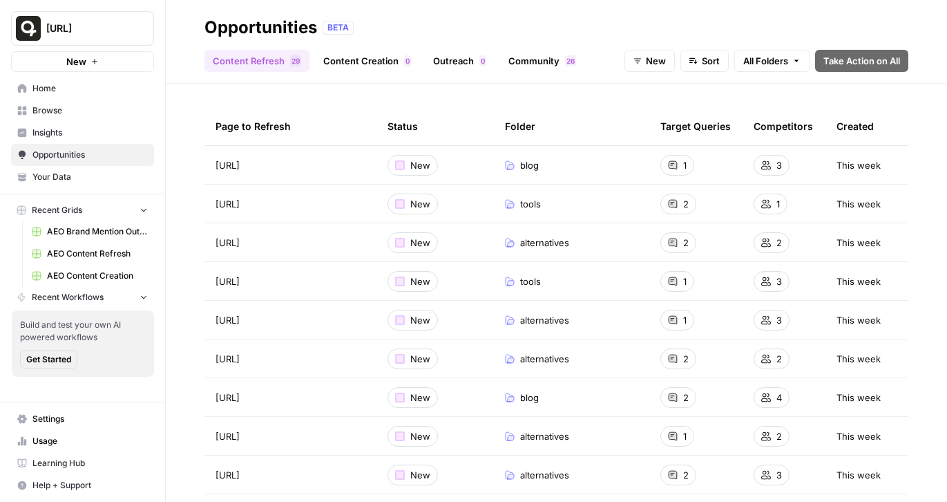
scroll to position [37, 0]
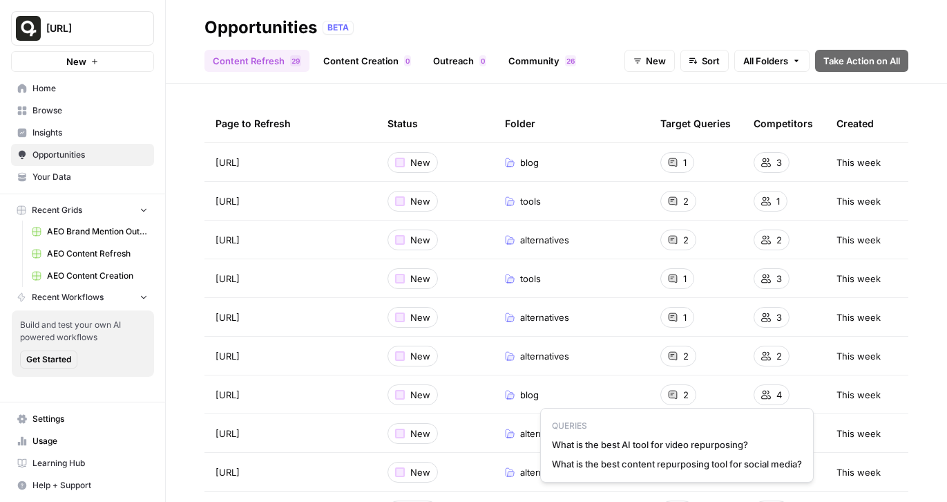
drag, startPoint x: 803, startPoint y: 464, endPoint x: 556, endPoint y: 465, distance: 247.4
click at [556, 465] on span "What is the best content repurposing tool for social media?" at bounding box center [677, 464] width 250 height 14
copy span "What is the best content repurposing tool for social media?"
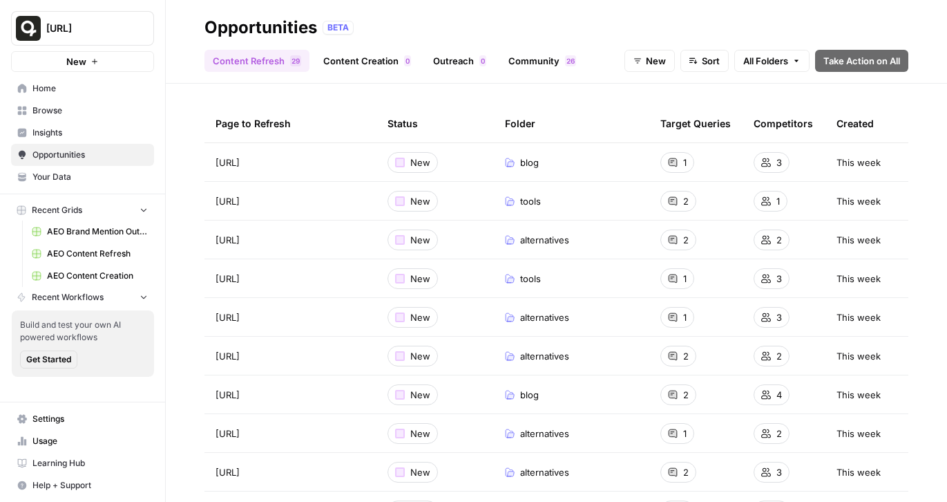
click at [106, 251] on span "AEO Content Refresh" at bounding box center [97, 253] width 101 height 12
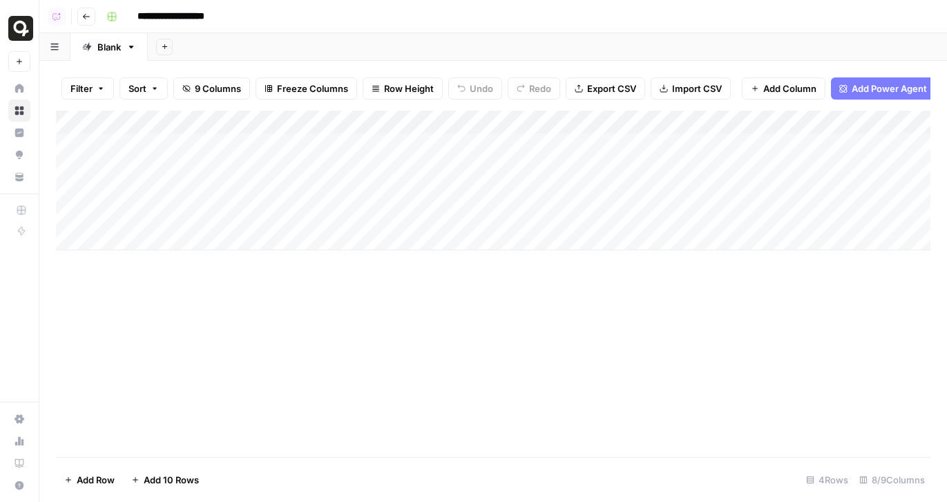
click at [561, 205] on div "Add Column" at bounding box center [493, 181] width 875 height 140
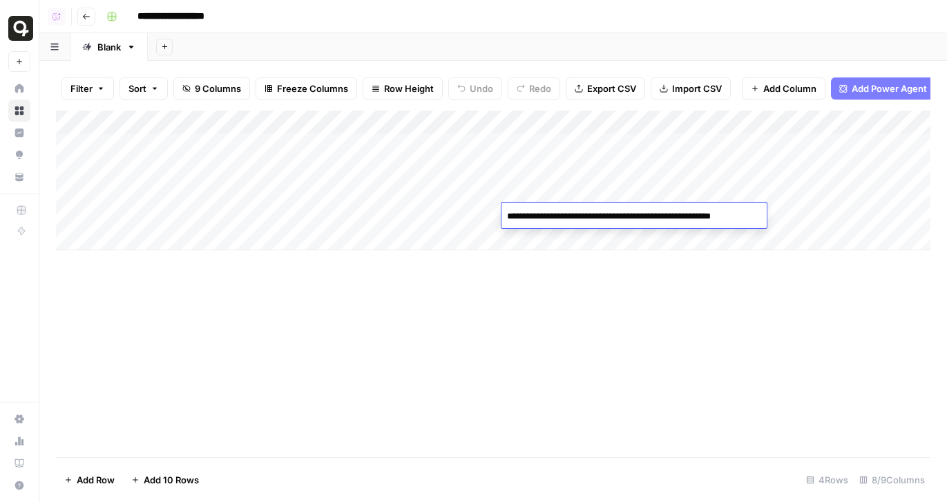
click at [810, 207] on div "Add Column" at bounding box center [493, 181] width 875 height 140
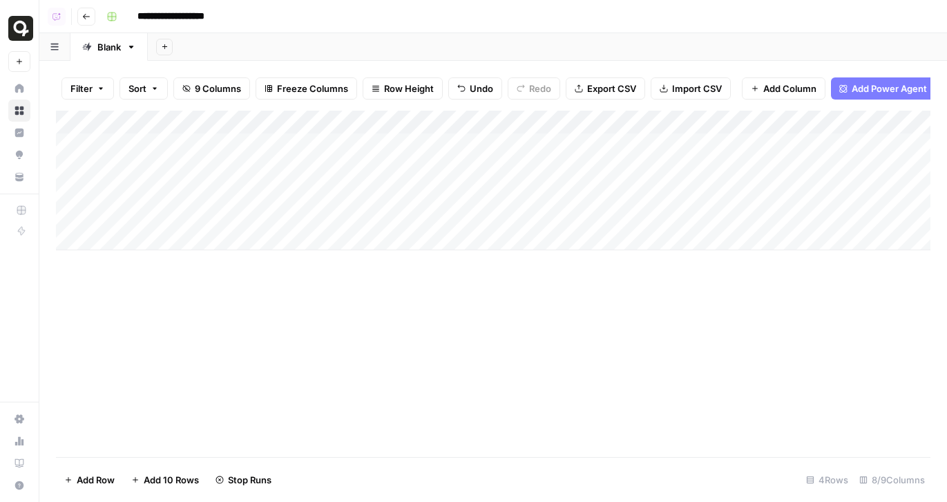
click at [88, 17] on icon "button" at bounding box center [86, 16] width 8 height 8
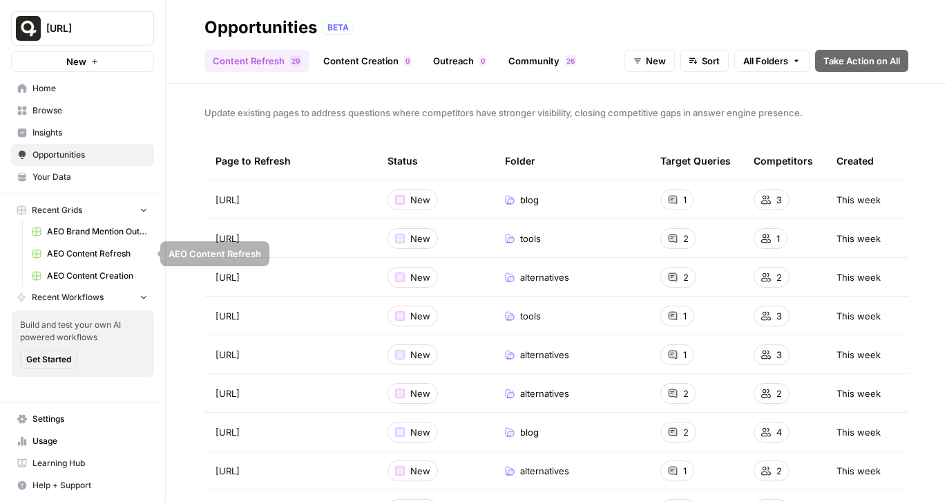
click at [91, 232] on span "AEO Brand Mention Outreach" at bounding box center [97, 231] width 101 height 12
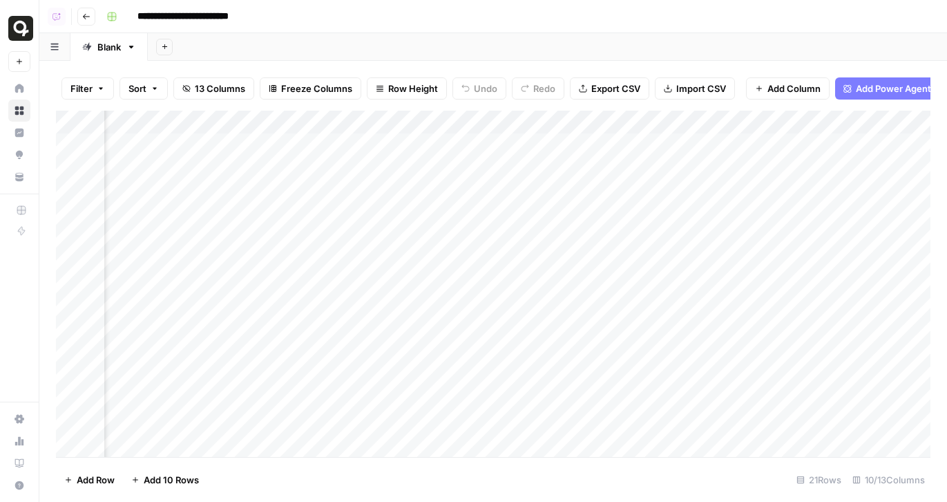
scroll to position [0, 614]
click at [525, 191] on div "Add Column" at bounding box center [493, 284] width 875 height 346
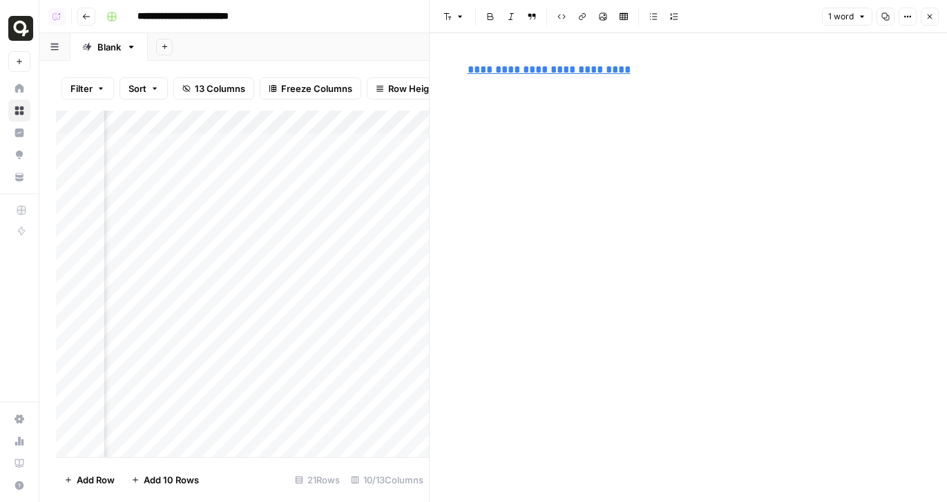
click at [931, 17] on icon "button" at bounding box center [930, 16] width 8 height 8
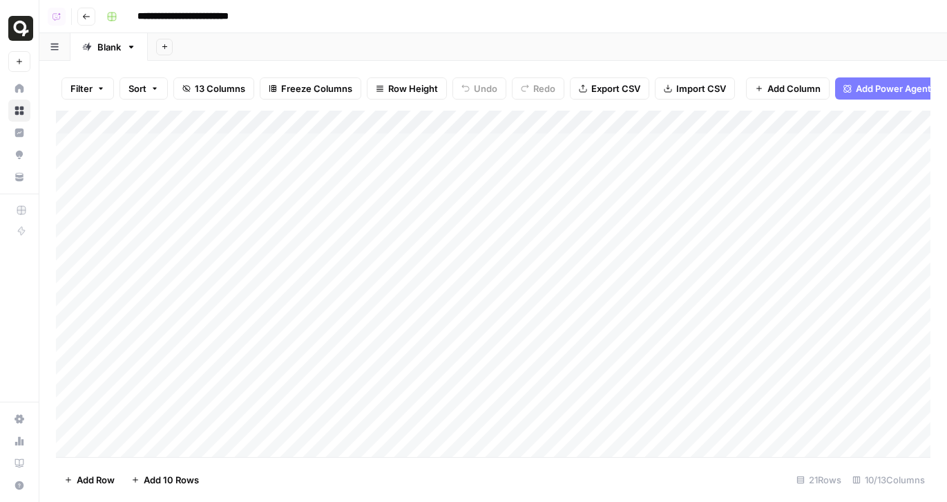
click at [252, 194] on div "Add Column" at bounding box center [493, 284] width 875 height 346
click at [252, 194] on input "**********" at bounding box center [219, 195] width 221 height 17
click at [481, 231] on div "Add Column" at bounding box center [493, 284] width 875 height 346
click at [73, 192] on div "Add Column" at bounding box center [493, 284] width 875 height 346
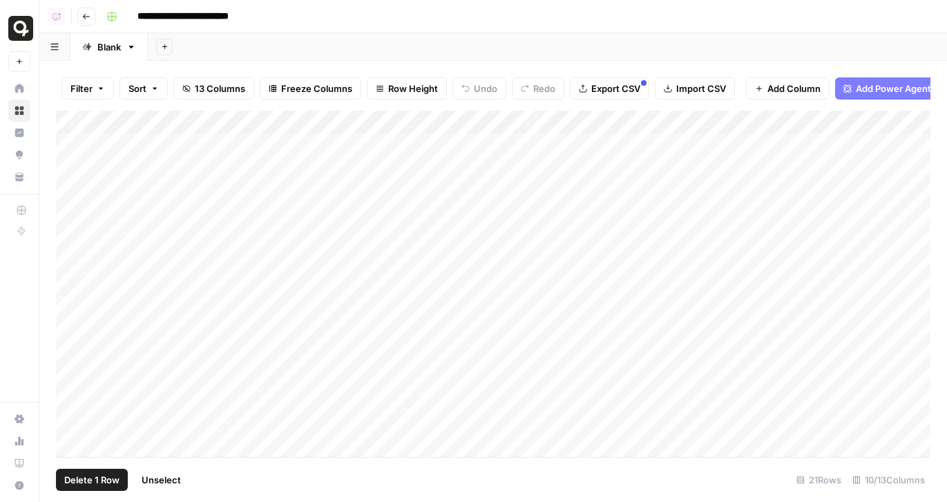
click at [79, 479] on span "Delete 1 Row" at bounding box center [91, 480] width 55 height 14
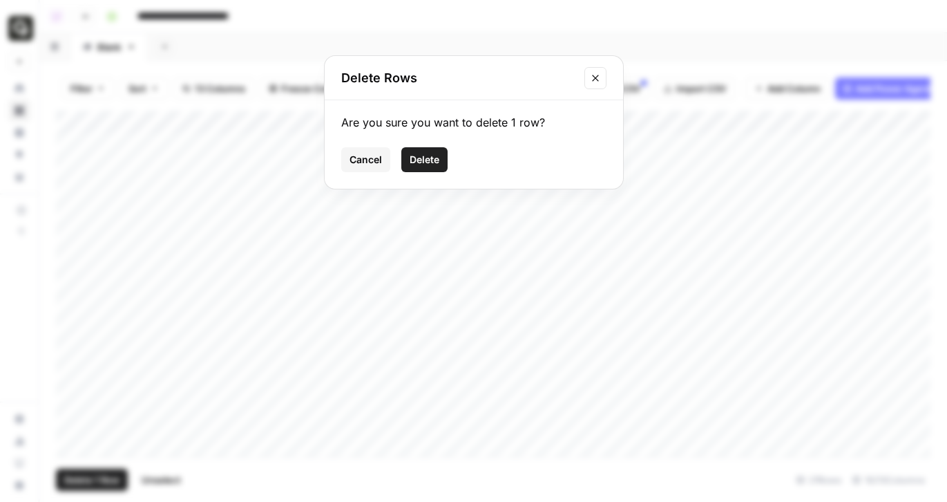
click at [440, 156] on button "Delete" at bounding box center [424, 159] width 46 height 25
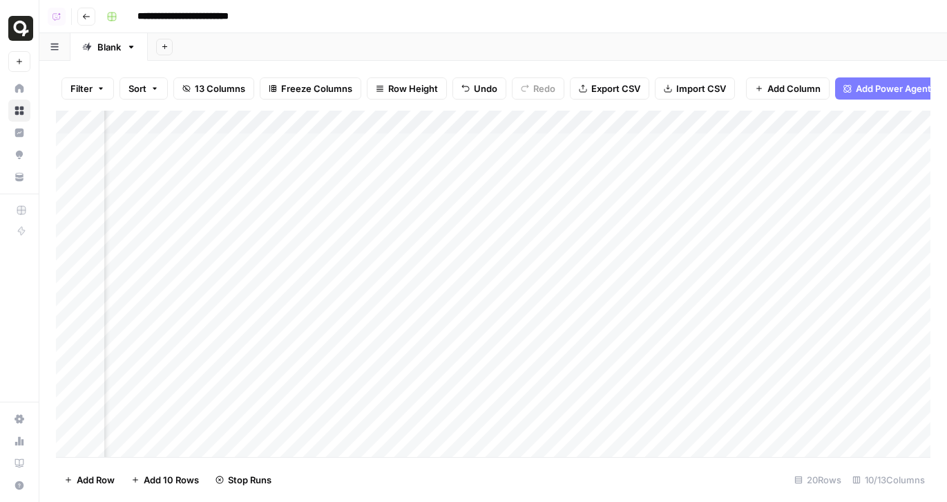
scroll to position [0, 539]
